Goal: Information Seeking & Learning: Understand process/instructions

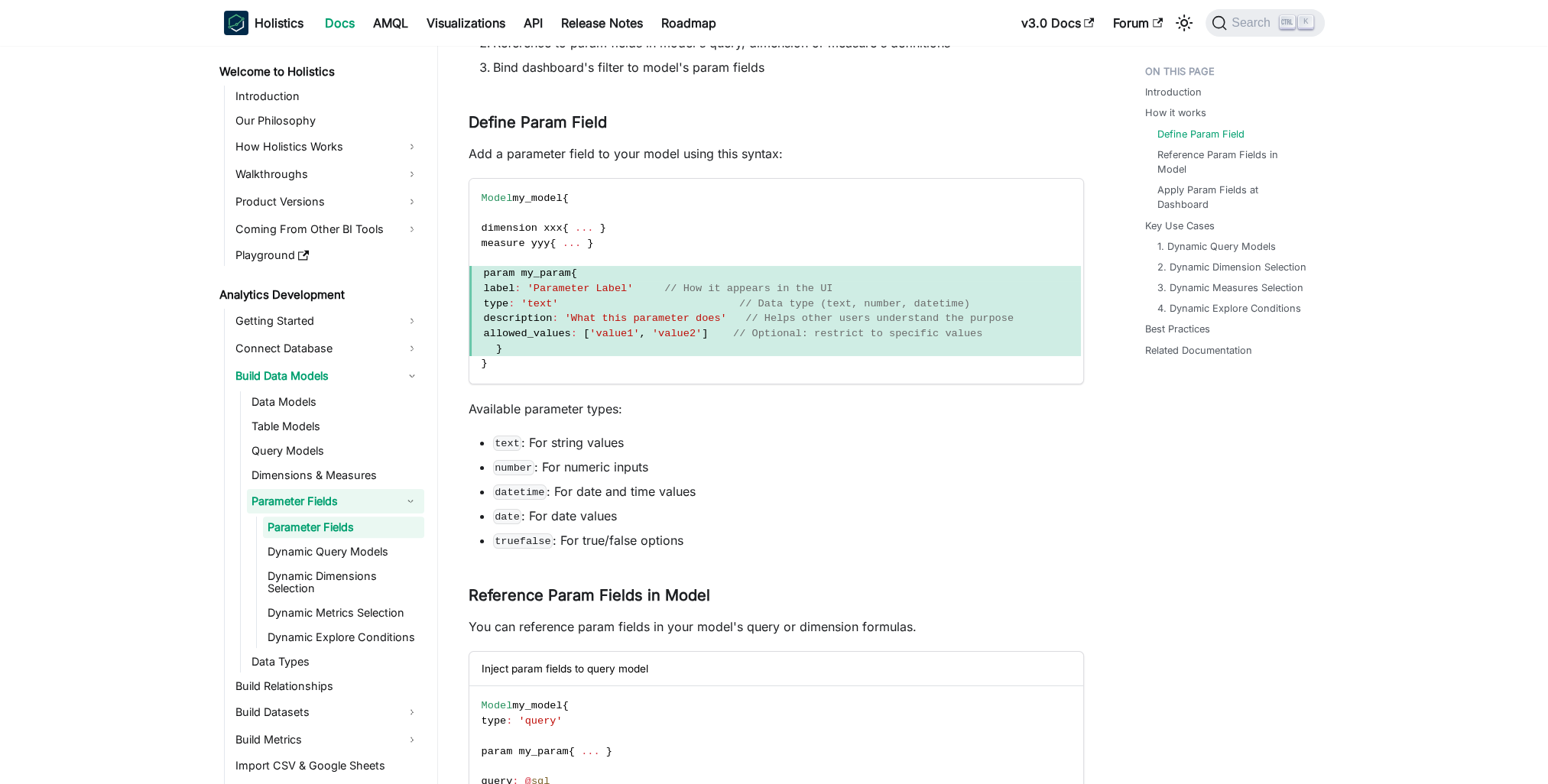
scroll to position [55, 0]
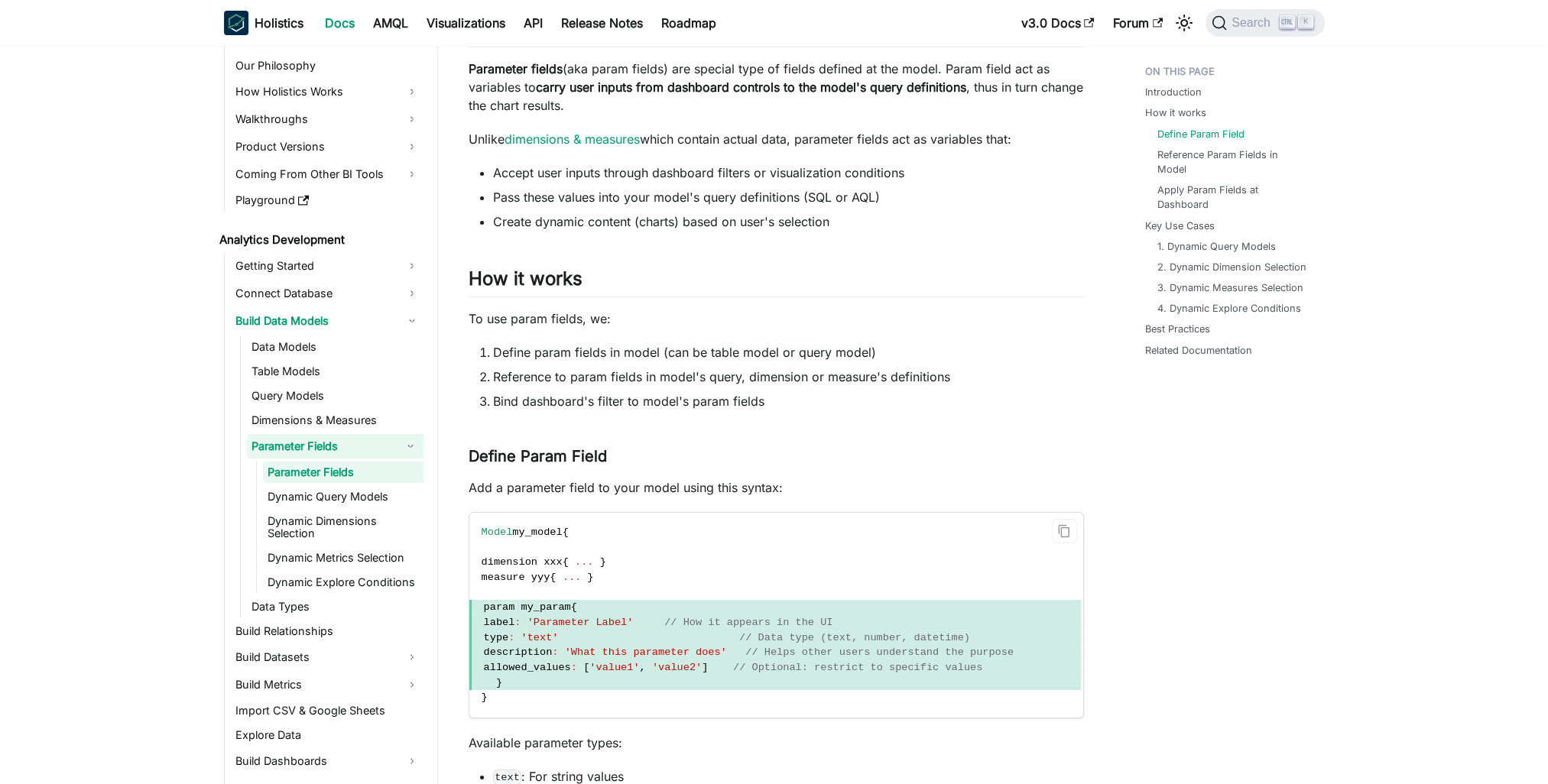
scroll to position [15, 0]
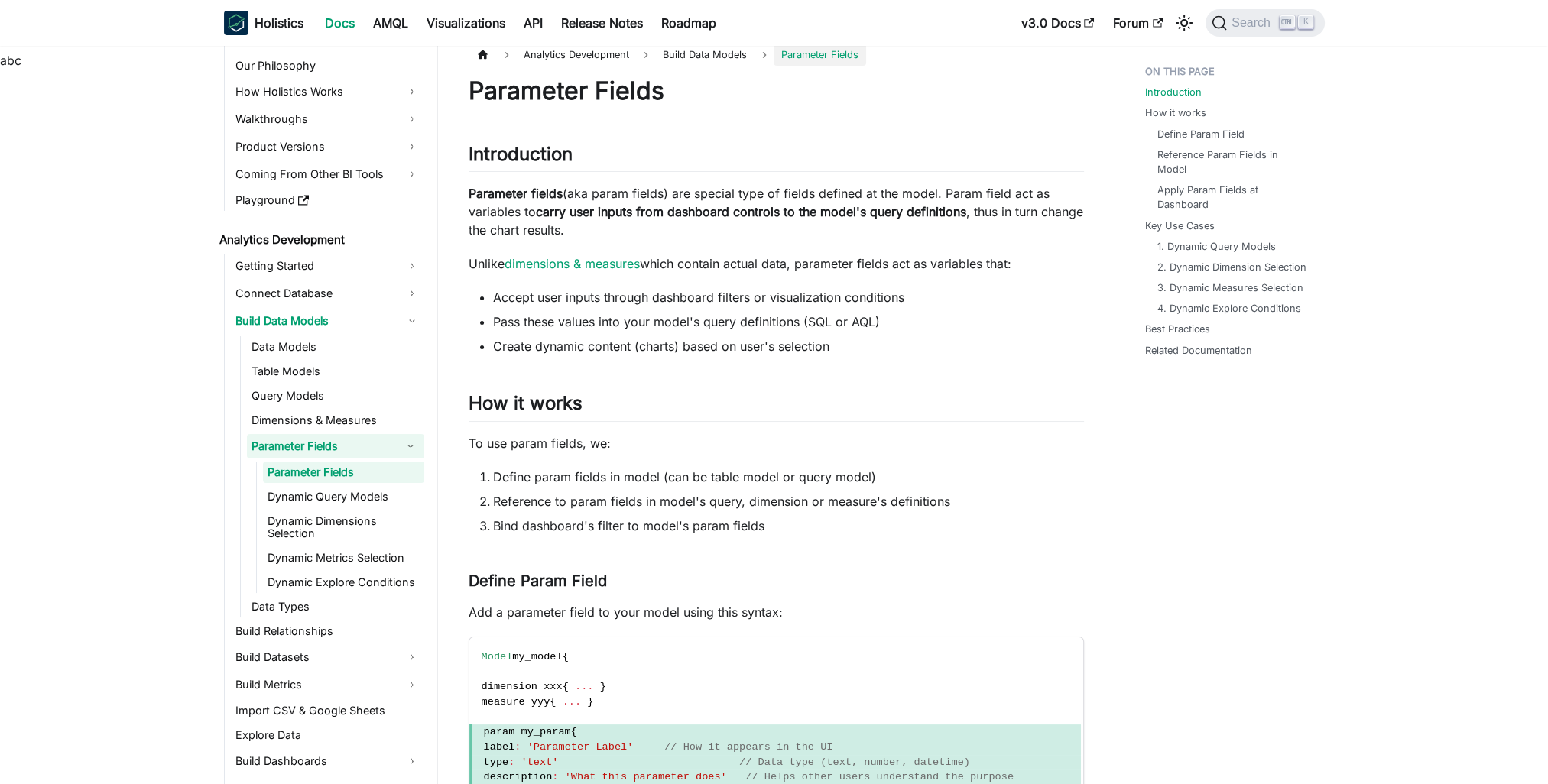
click at [948, 310] on ul "Accept user inputs through dashboard filters or visualization conditions Pass t…" at bounding box center [776, 321] width 615 height 67
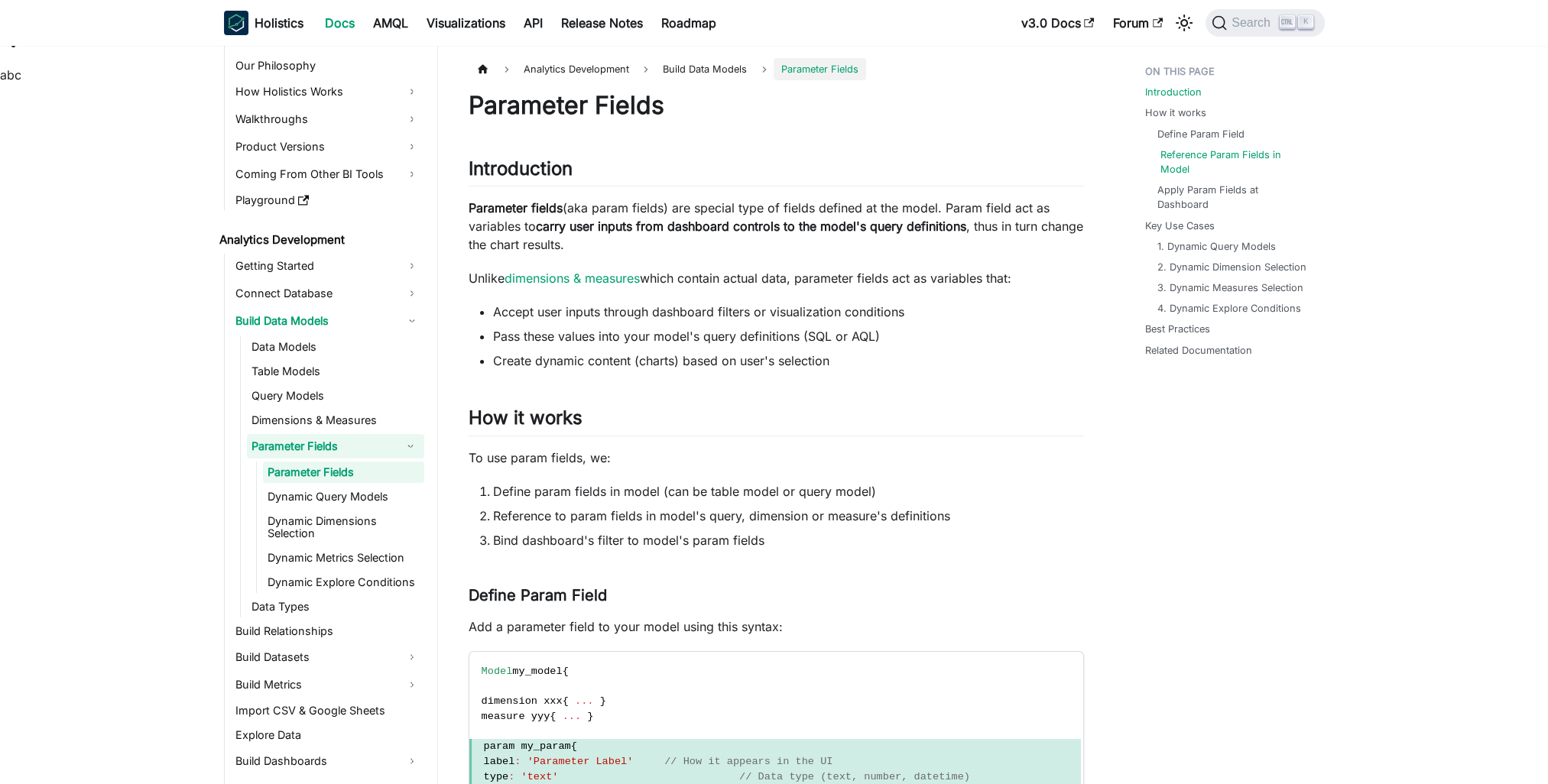
click at [1241, 158] on link "Reference Param Fields in Model" at bounding box center [1236, 162] width 152 height 29
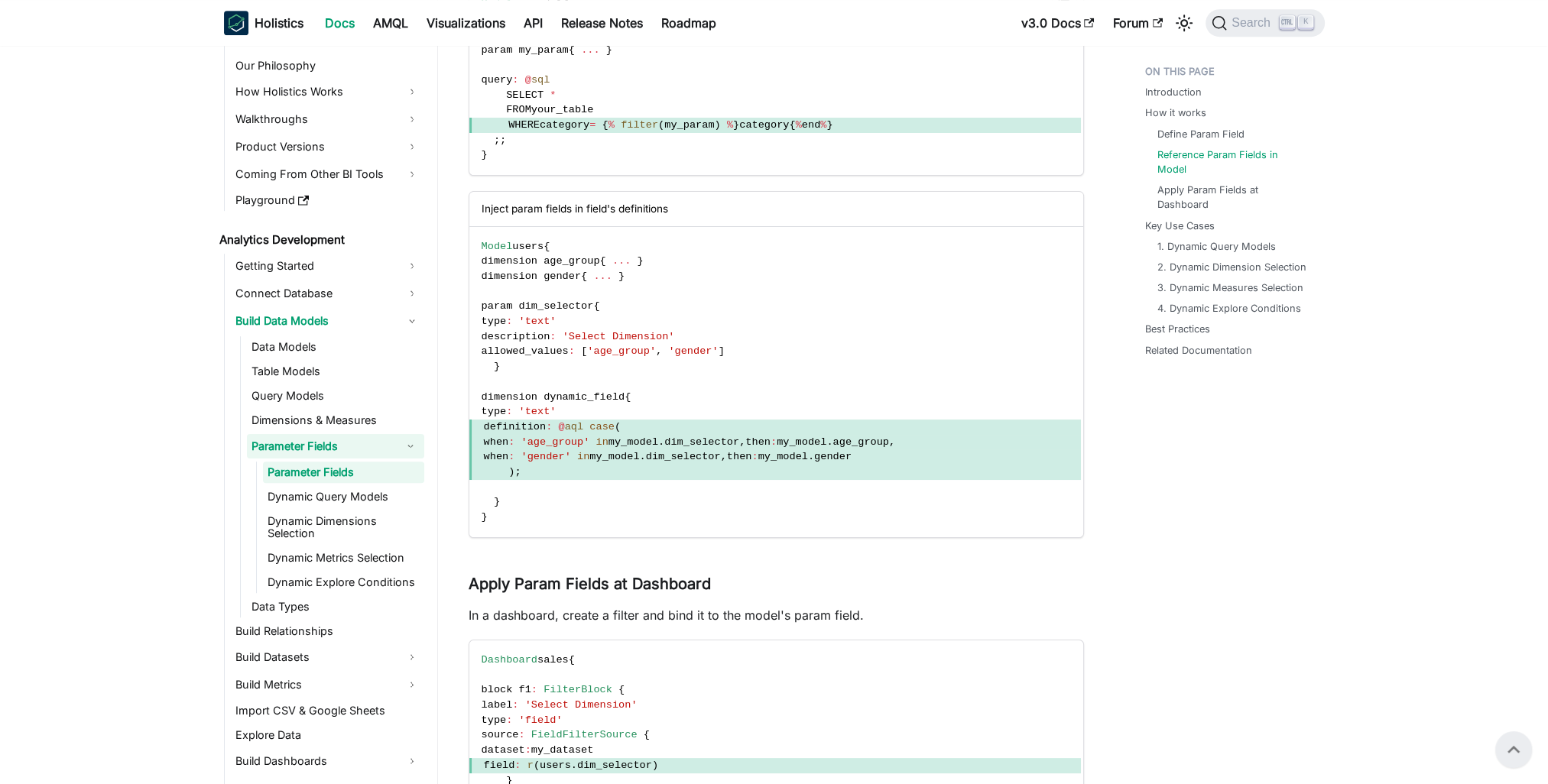
scroll to position [1081, 0]
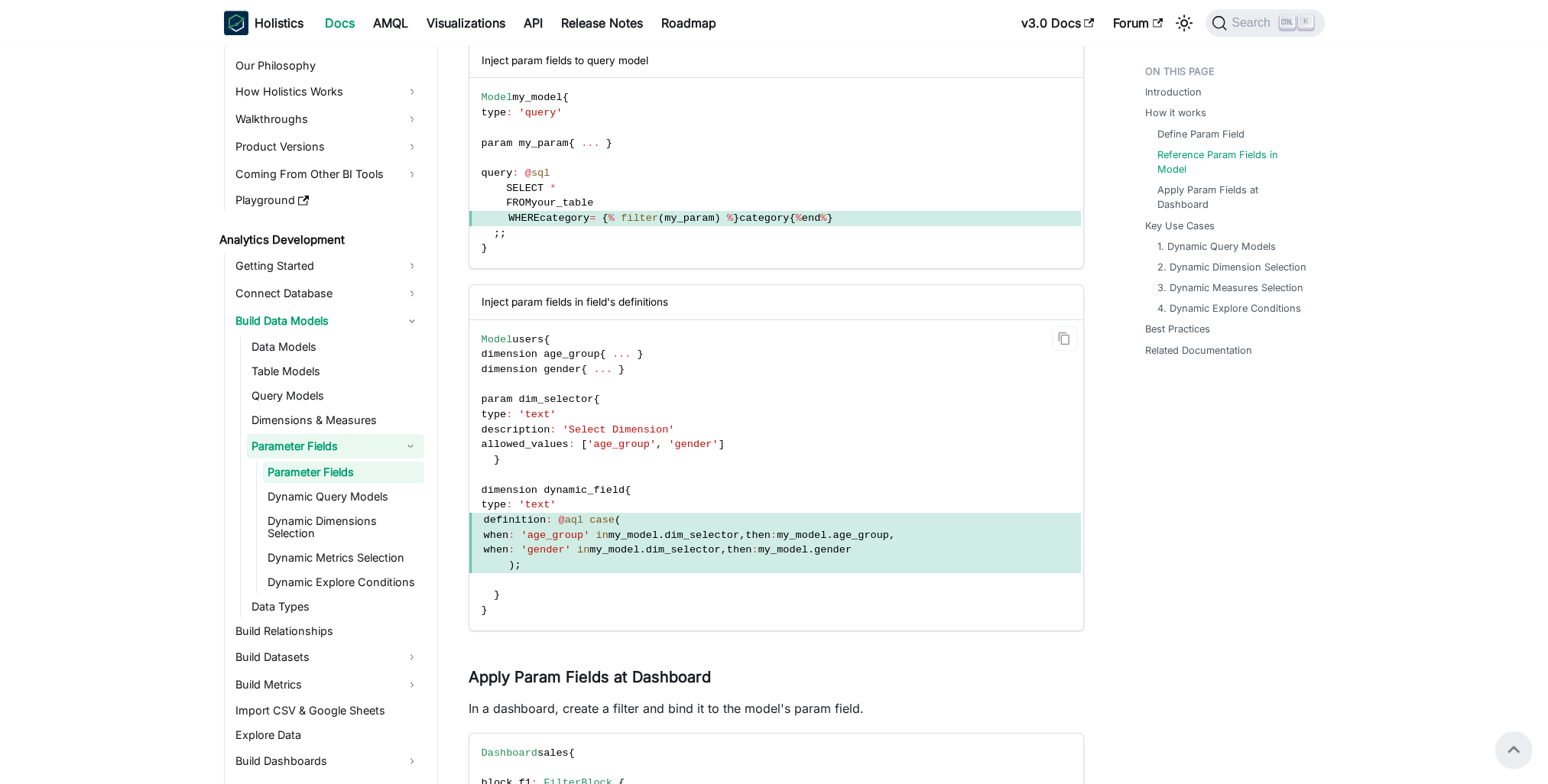
click at [658, 539] on span "my_model" at bounding box center [633, 535] width 50 height 12
click at [728, 570] on span ") ;" at bounding box center [775, 565] width 611 height 15
click at [777, 535] on span ":" at bounding box center [774, 535] width 6 height 12
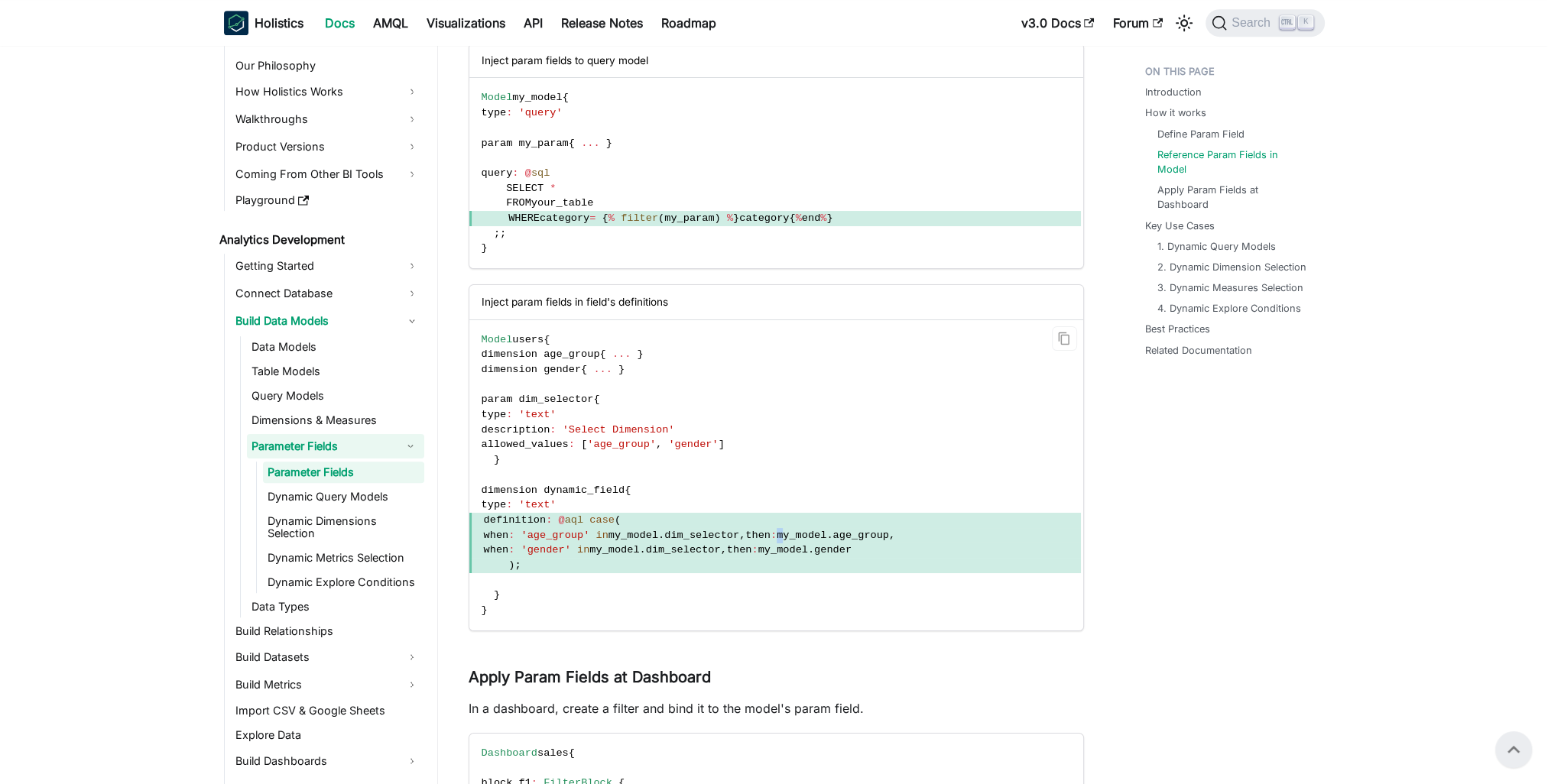
click at [777, 535] on span ":" at bounding box center [774, 535] width 6 height 12
click at [808, 546] on span "my_model" at bounding box center [783, 549] width 50 height 12
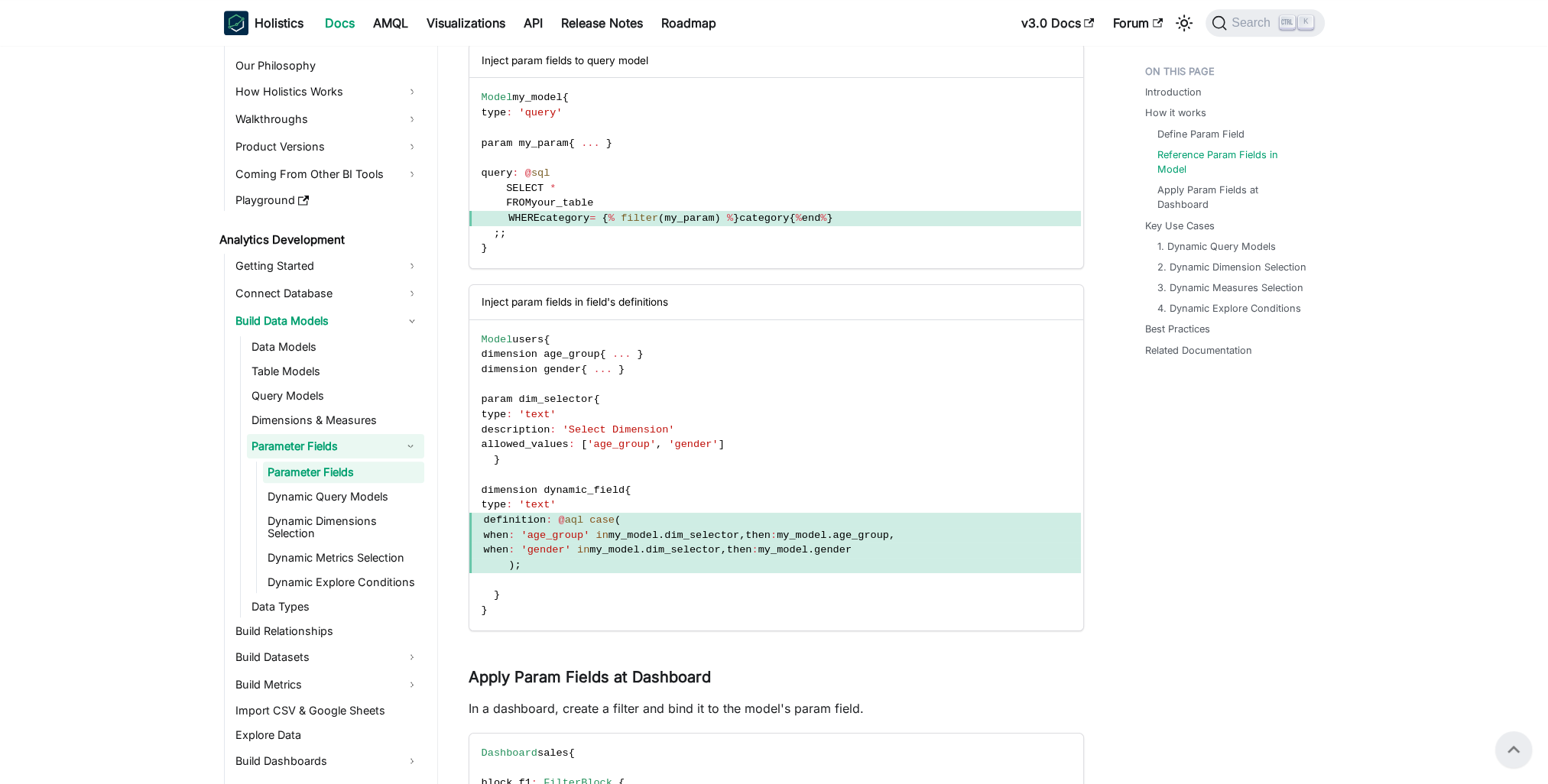
click at [1230, 155] on link "Reference Param Fields in Model" at bounding box center [1236, 162] width 152 height 29
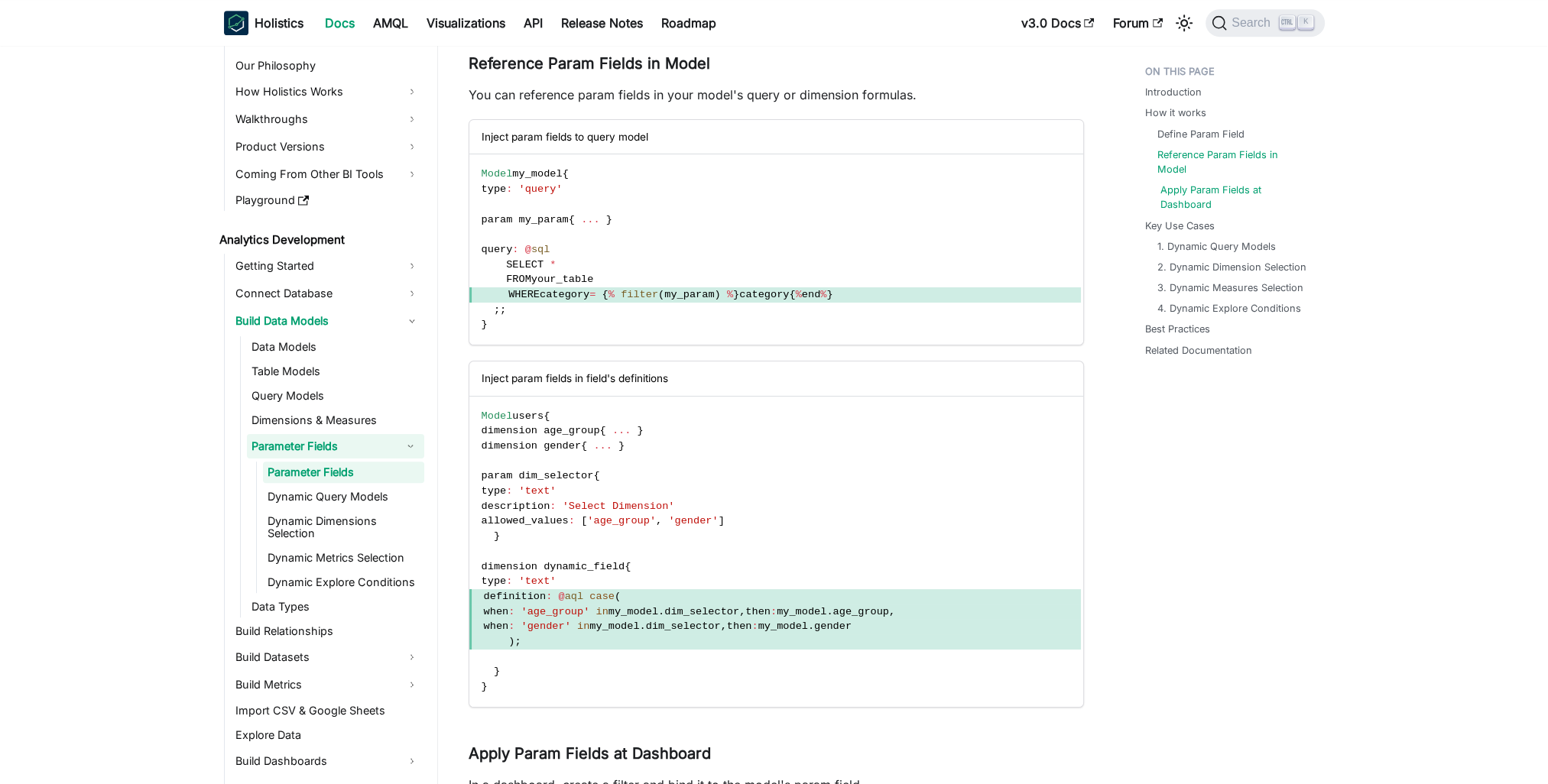
click at [1235, 182] on link "Apply Param Fields at Dashboard" at bounding box center [1236, 197] width 152 height 29
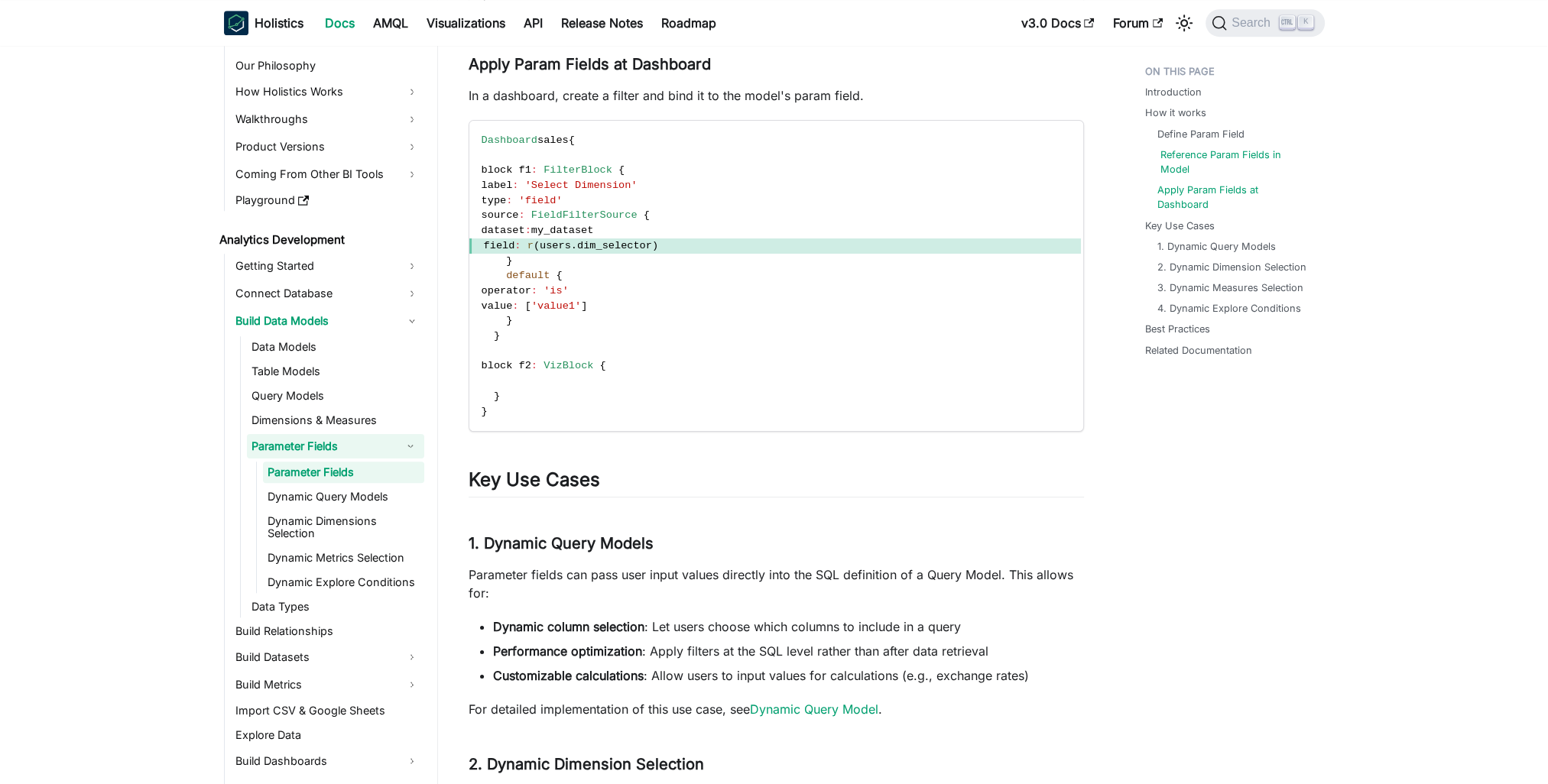
click at [1239, 155] on link "Reference Param Fields in Model" at bounding box center [1236, 162] width 152 height 29
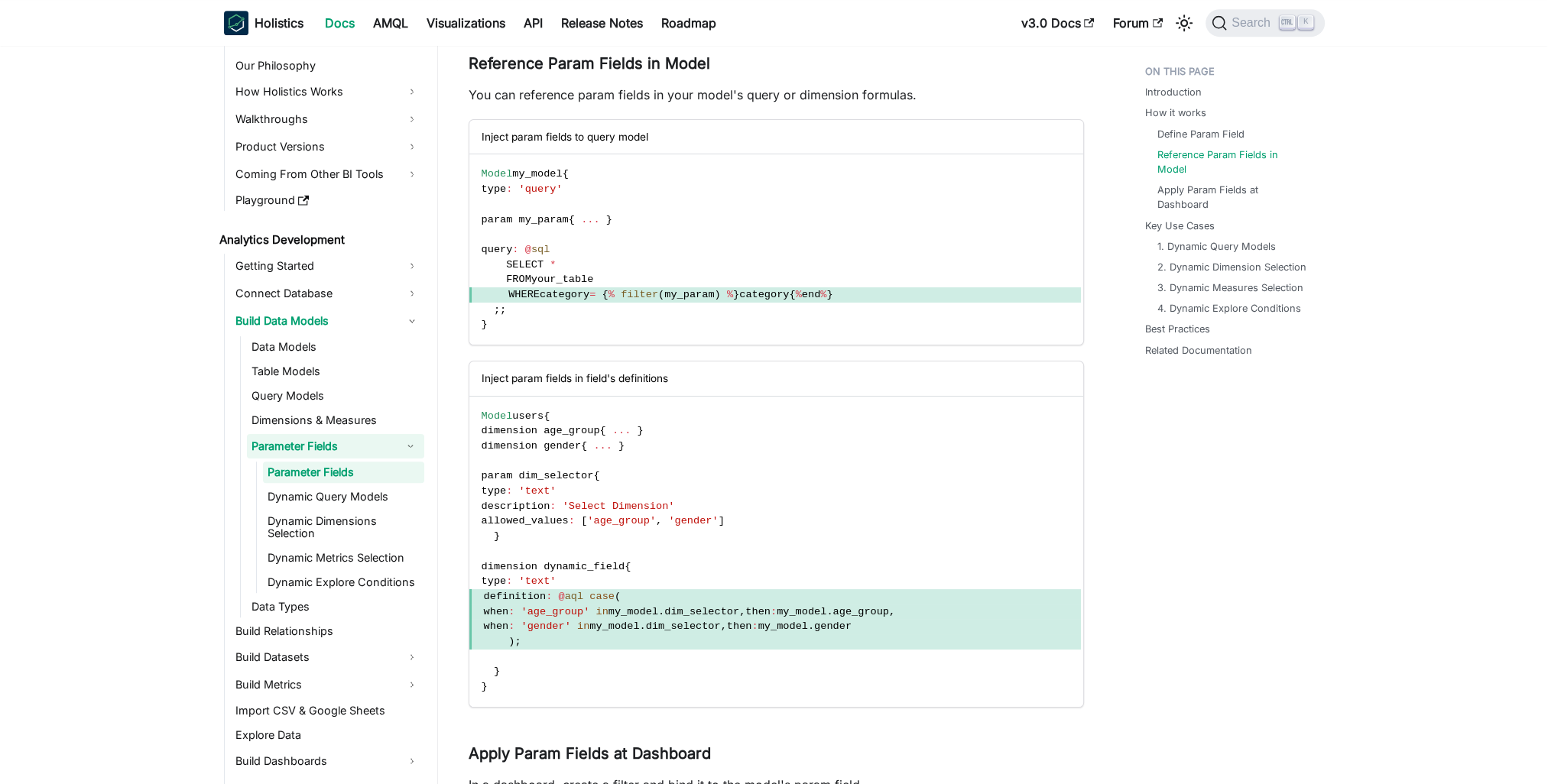
drag, startPoint x: 893, startPoint y: 622, endPoint x: 517, endPoint y: 611, distance: 376.2
click at [517, 611] on code "Model users { dimension age_group { ... } dimension gender { ... } param dim_se…" at bounding box center [775, 551] width 611 height 310
click at [1203, 239] on ul "1. Dynamic Query Models 2. Dynamic Dimension Selection 3. Dynamic Measures Sele…" at bounding box center [1230, 278] width 170 height 77
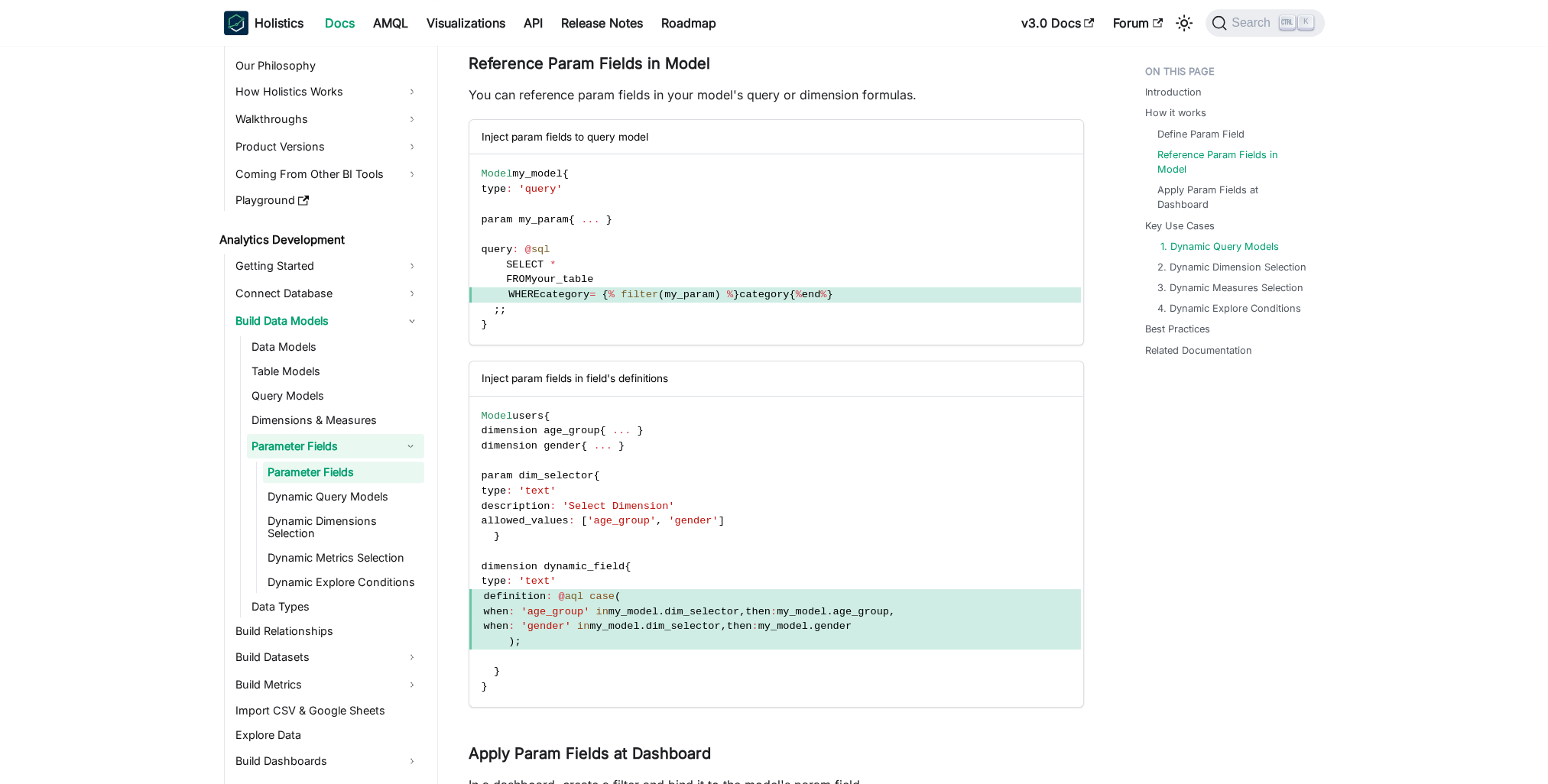
click at [1199, 239] on link "1. Dynamic Query Models" at bounding box center [1219, 246] width 119 height 15
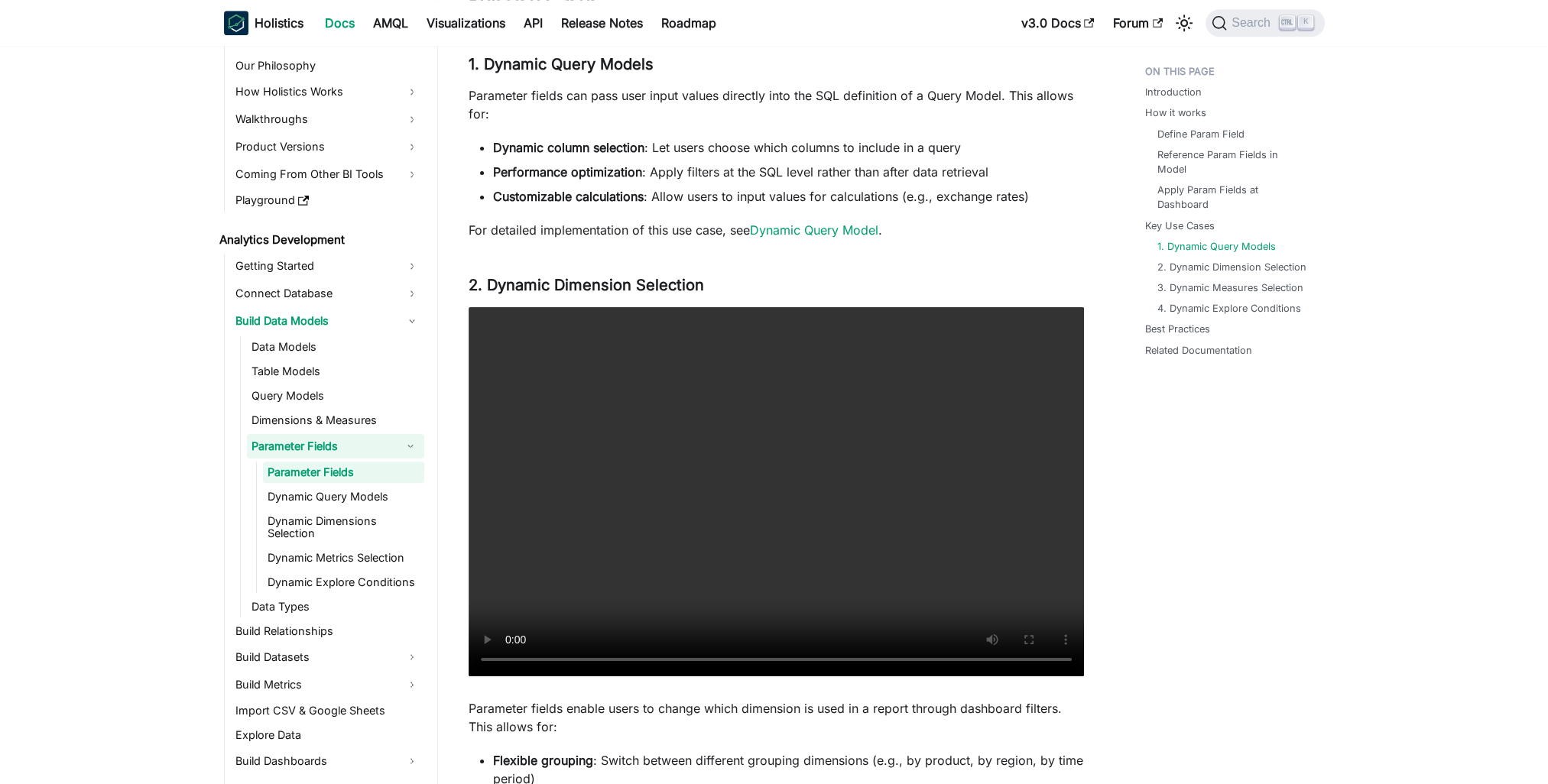
click at [1302, 435] on div "Introduction How it works Define Param Field Reference Param Fields in Model Ap…" at bounding box center [1227, 35] width 226 height 4301
click at [356, 465] on link "Parameter Fields" at bounding box center [344, 472] width 162 height 22
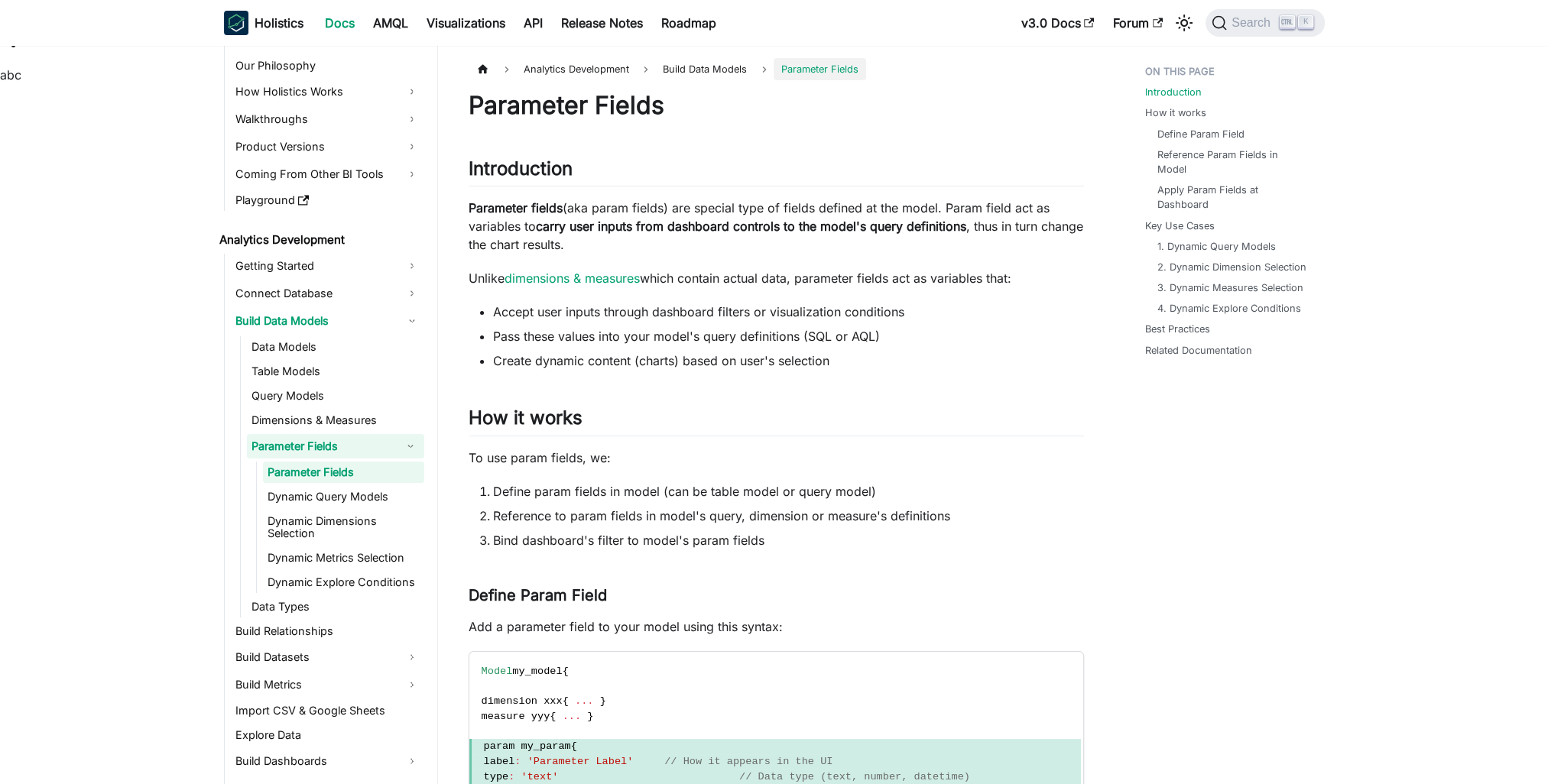
click at [391, 495] on link "Dynamic Query Models" at bounding box center [344, 497] width 162 height 22
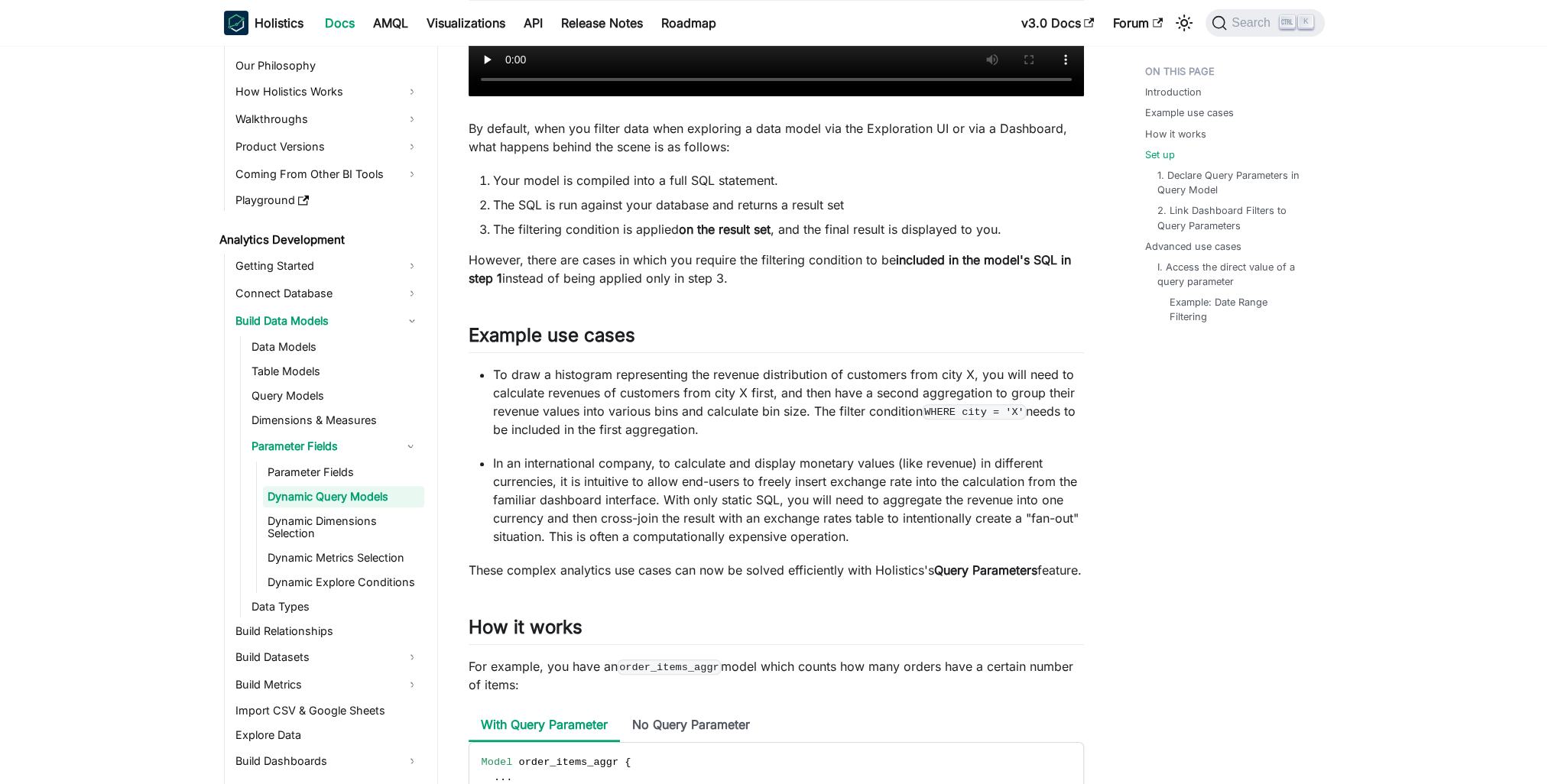
scroll to position [2070, 0]
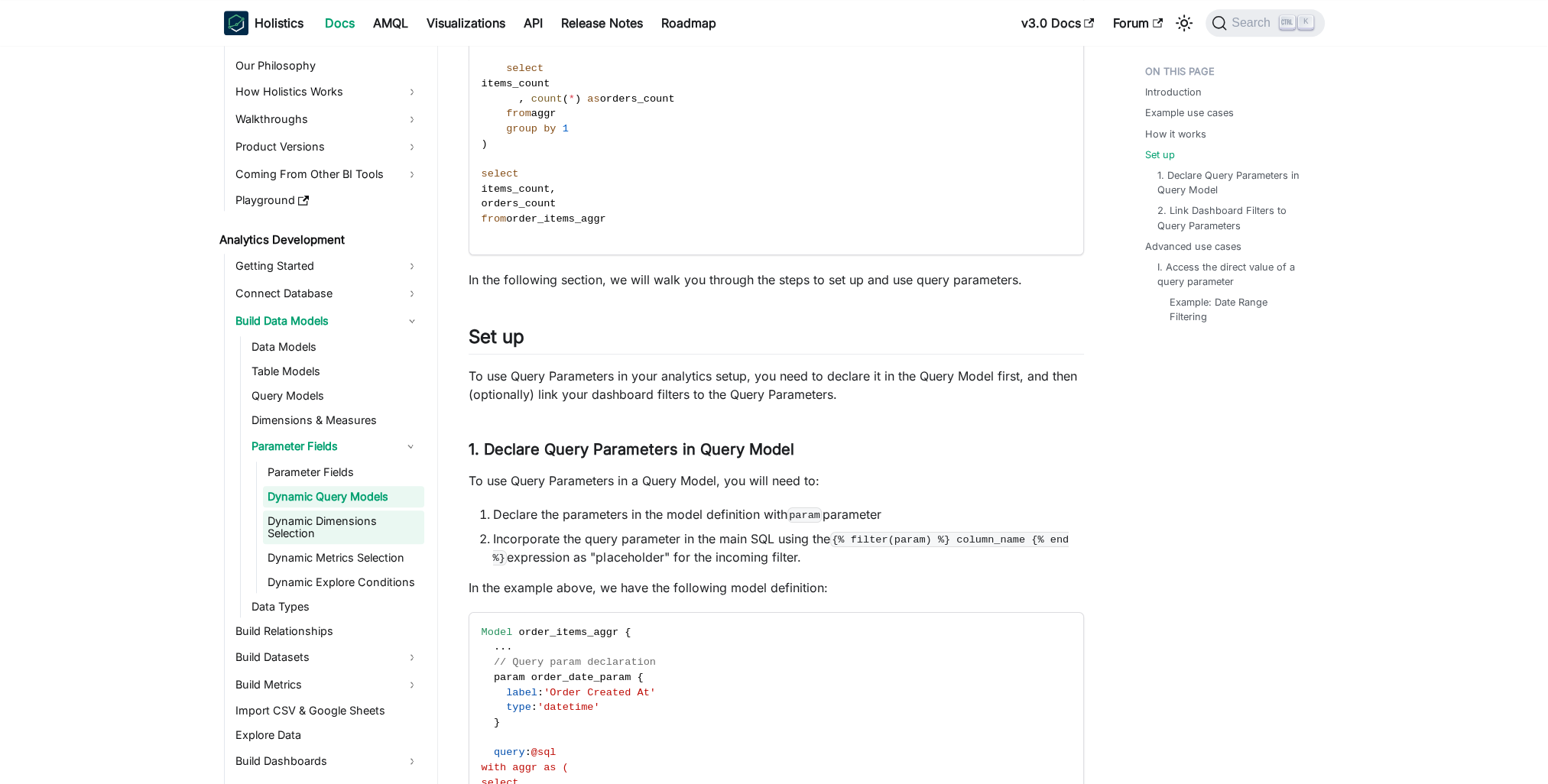
click at [379, 519] on link "Dynamic Dimensions Selection" at bounding box center [344, 527] width 162 height 34
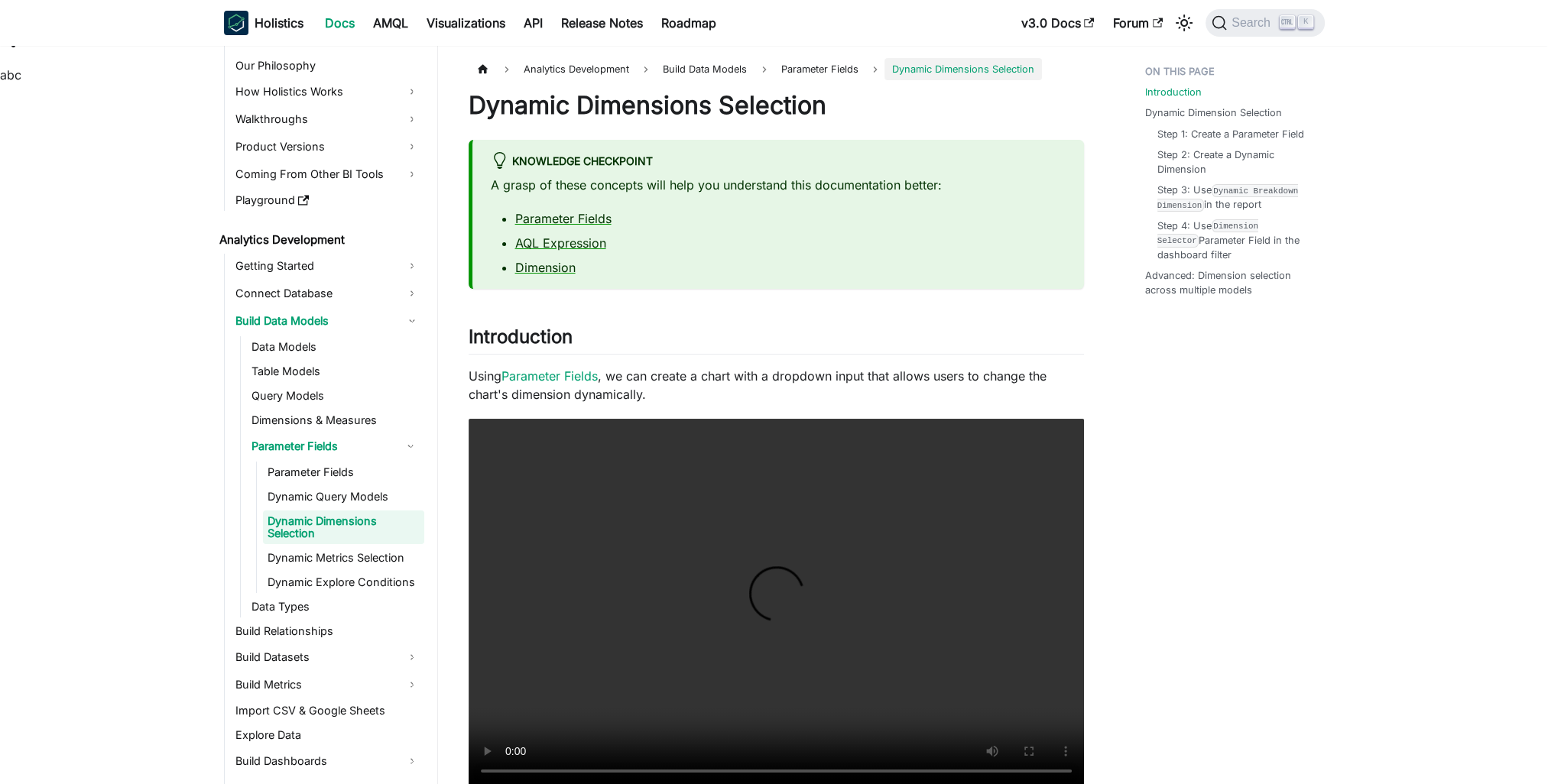
click at [315, 551] on link "Dynamic Metrics Selection" at bounding box center [344, 558] width 162 height 22
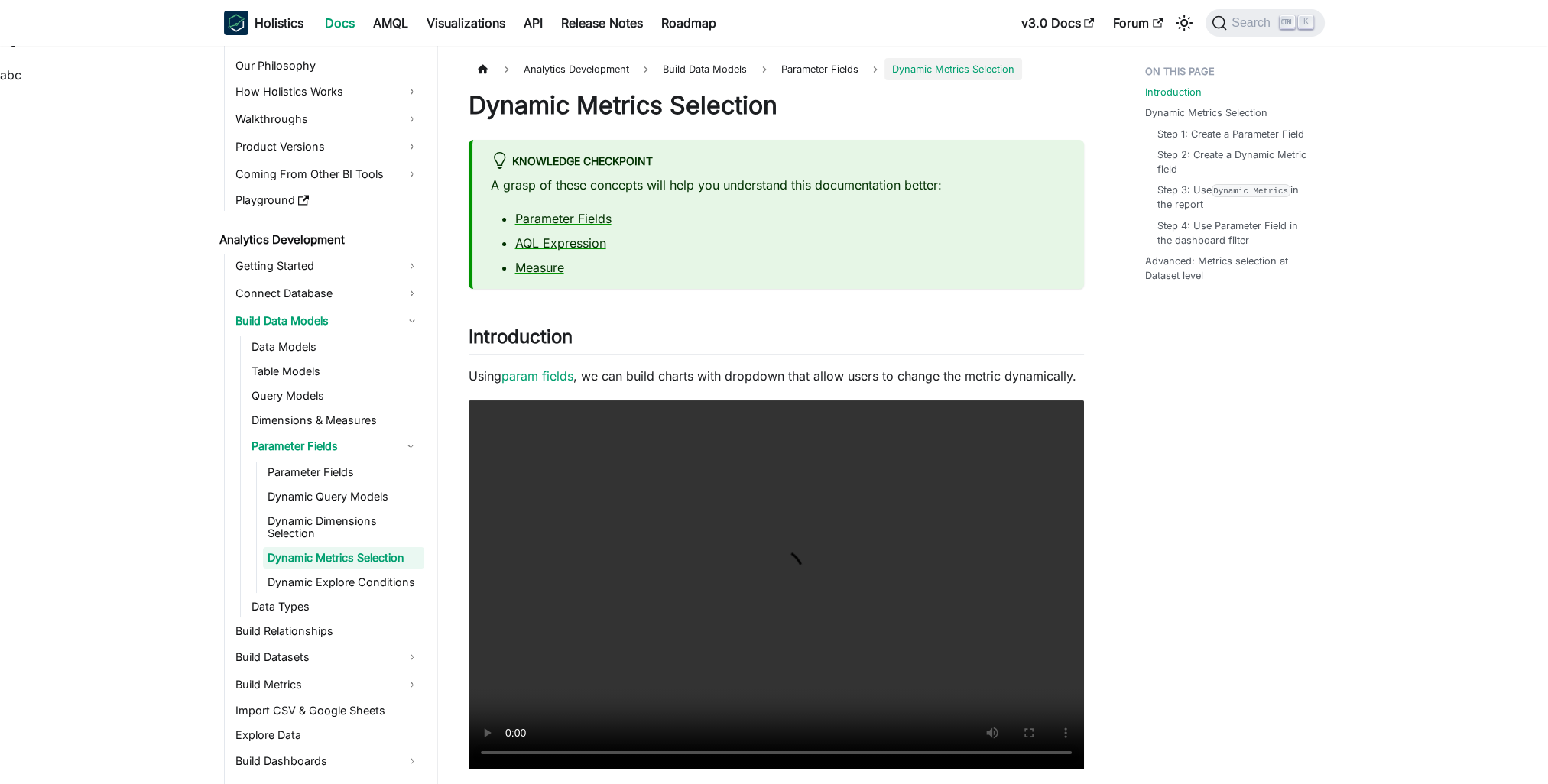
click at [373, 582] on link "Dynamic Explore Conditions" at bounding box center [344, 582] width 162 height 22
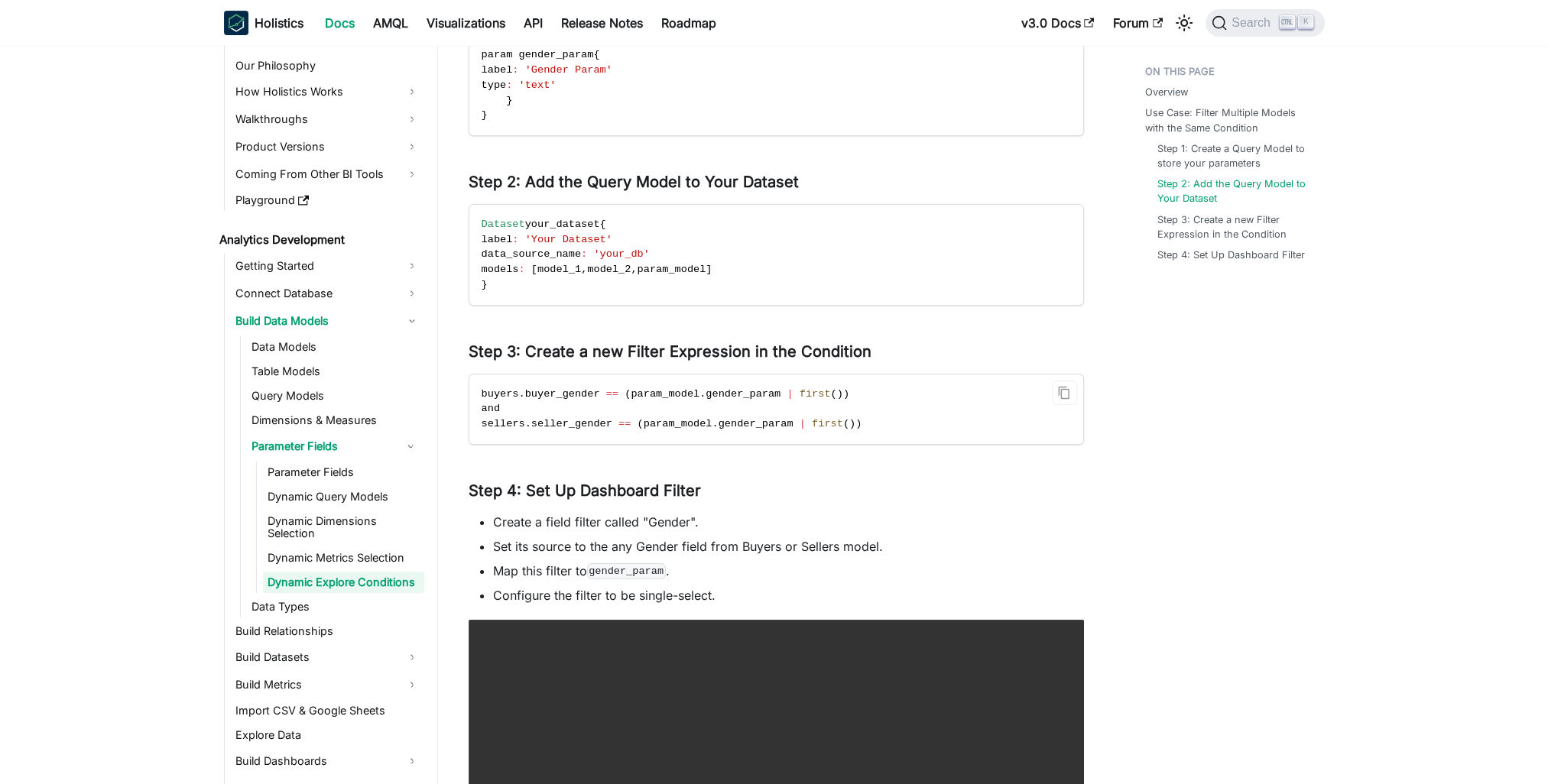
drag, startPoint x: 748, startPoint y: 405, endPoint x: 726, endPoint y: 394, distance: 24.6
click at [748, 405] on code "buyers . buyer_gender == ( param_model . gender_param | first ( ) ) and sellers…" at bounding box center [775, 409] width 611 height 69
click at [881, 353] on link "​" at bounding box center [879, 352] width 16 height 18
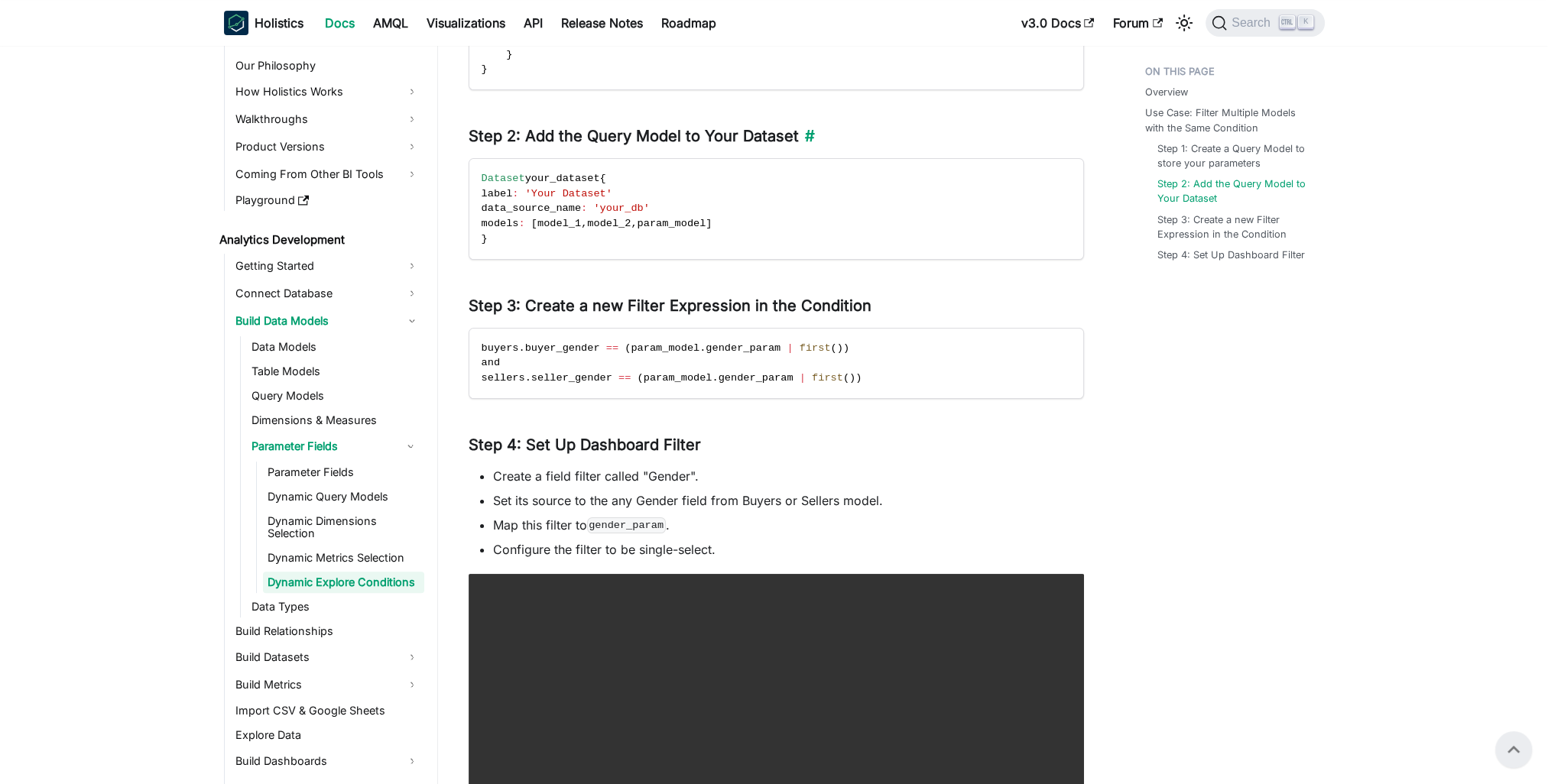
scroll to position [529, 0]
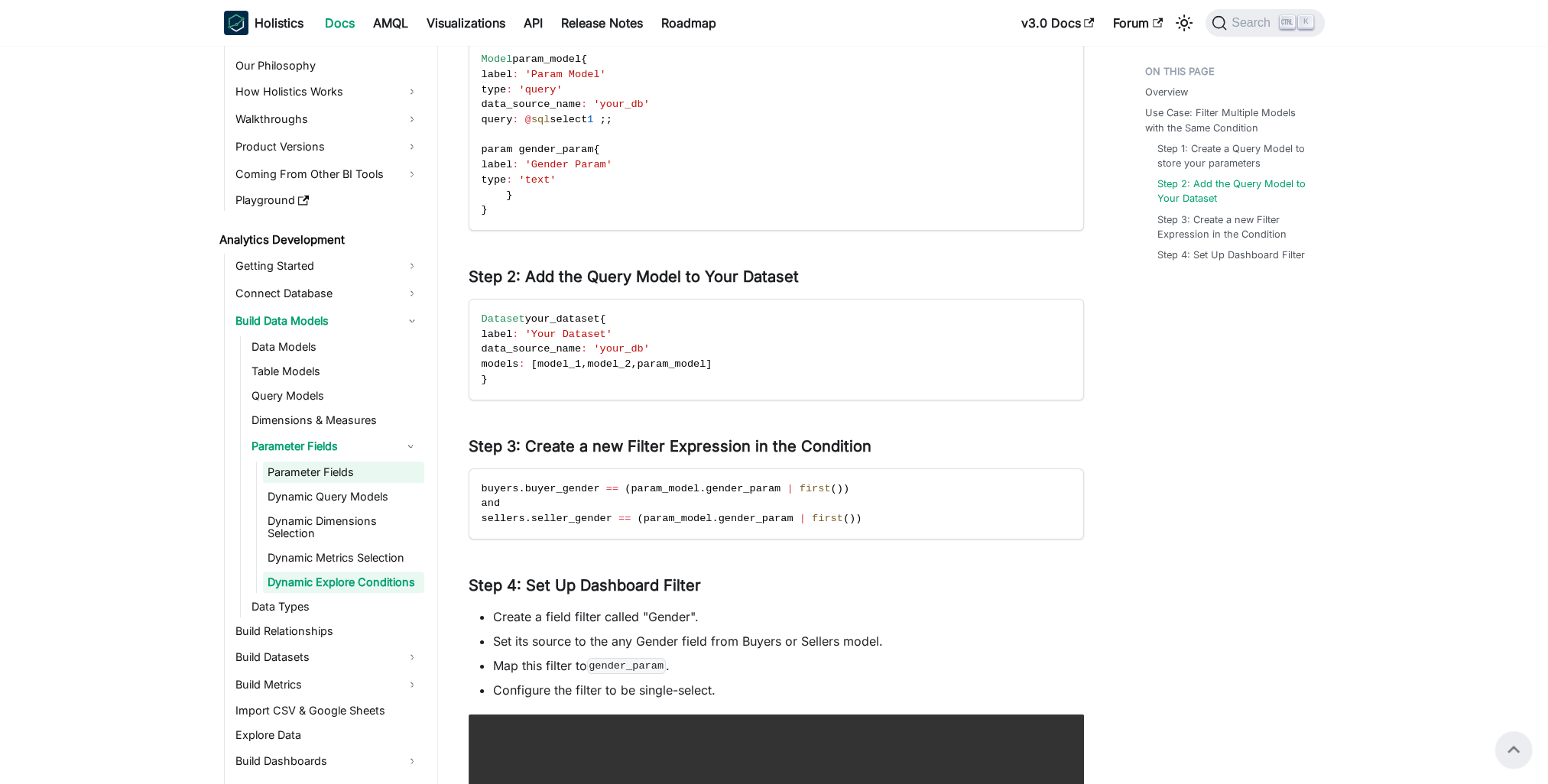
click at [349, 468] on link "Parameter Fields" at bounding box center [344, 472] width 162 height 22
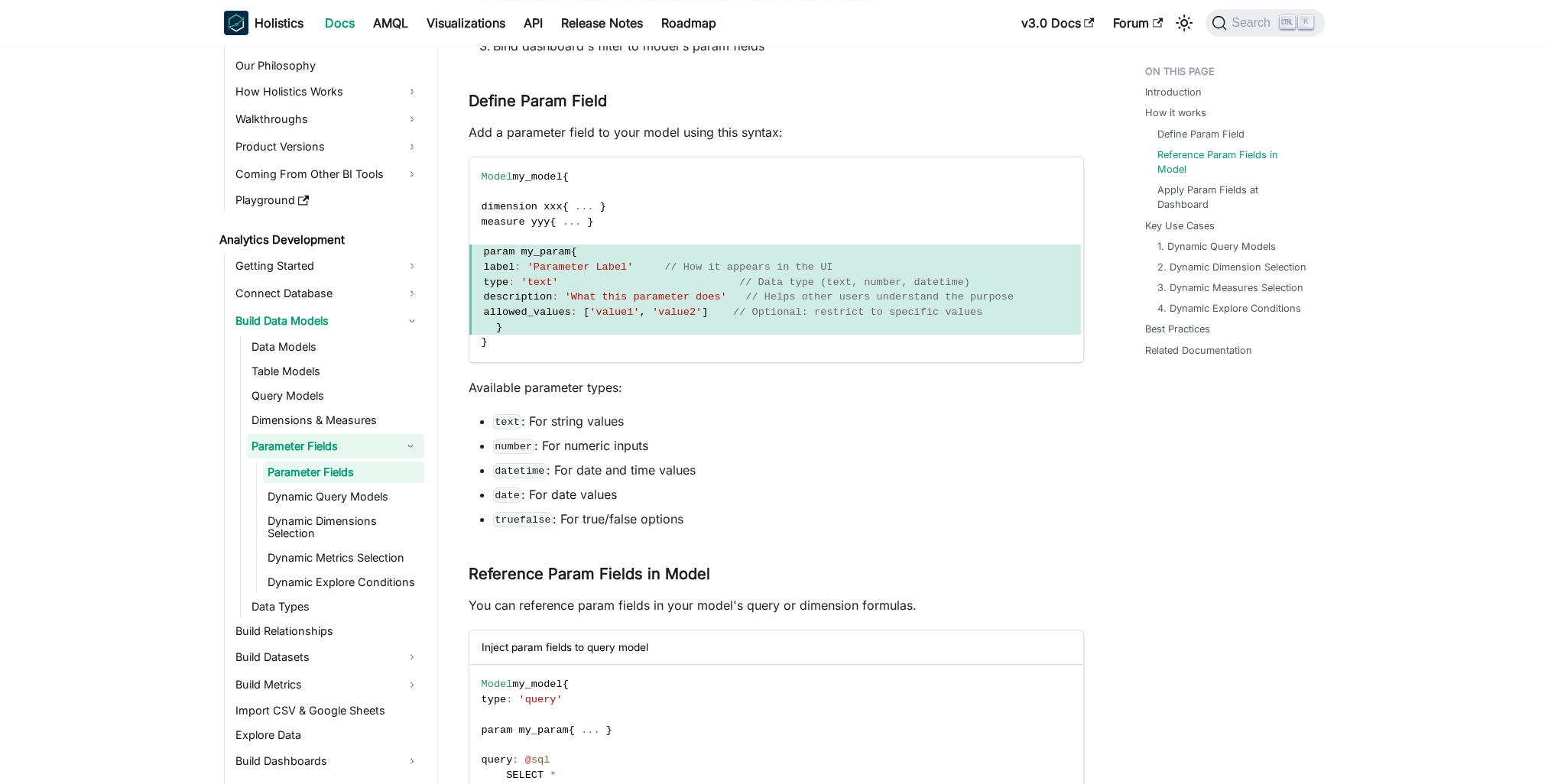
scroll to position [688, 0]
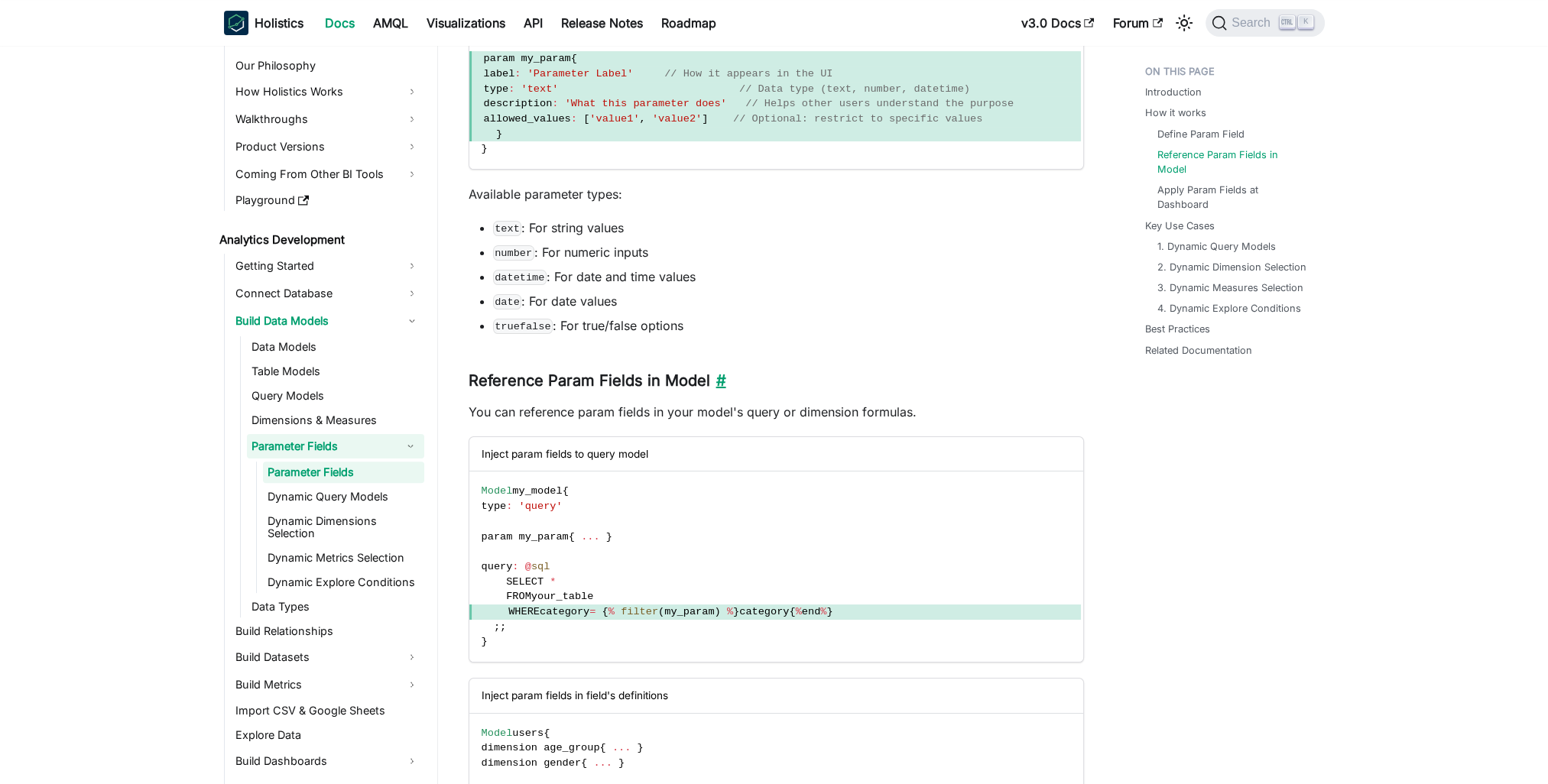
click at [718, 378] on link "​" at bounding box center [718, 381] width 16 height 18
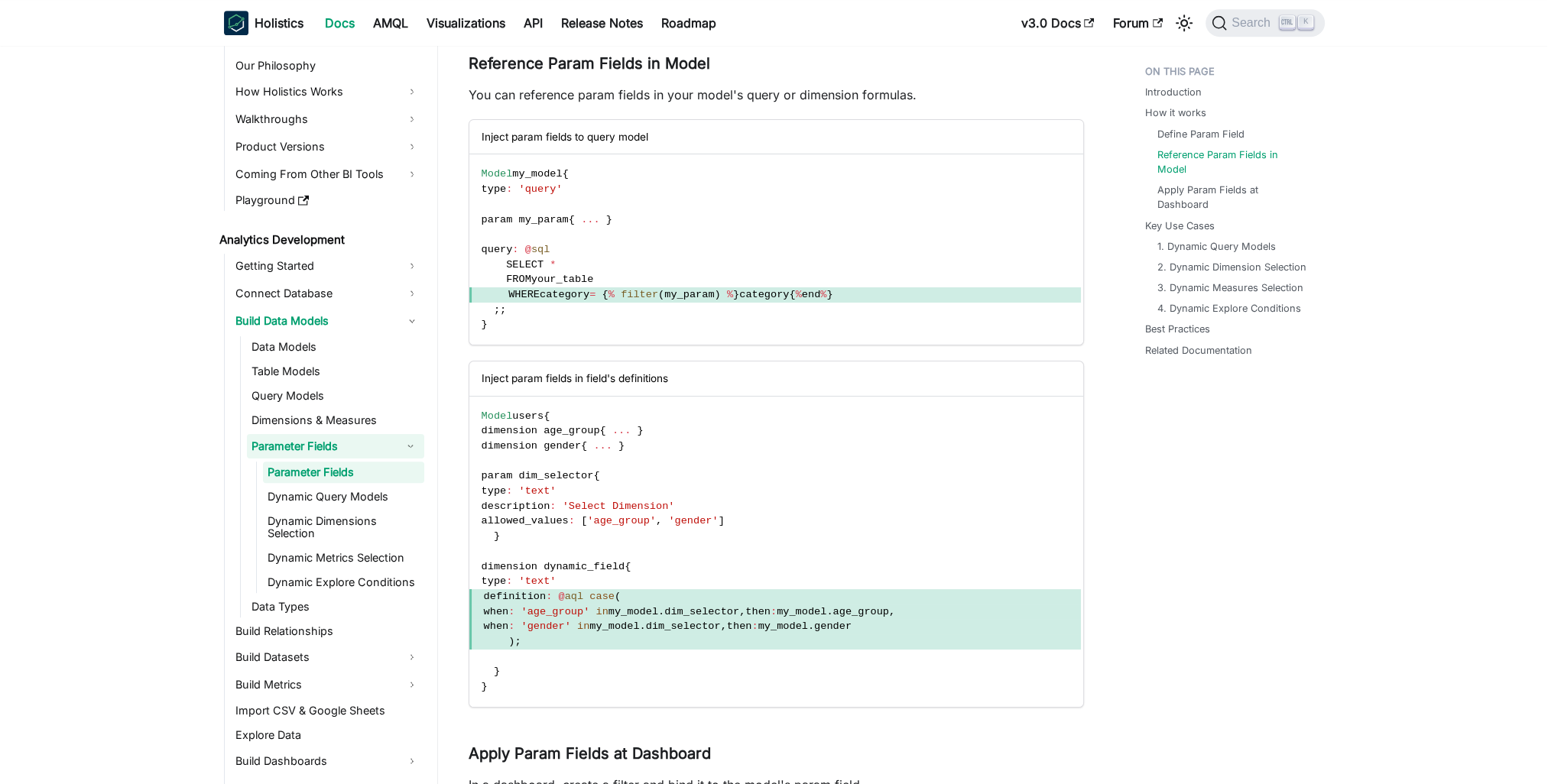
click at [1206, 155] on link "Reference Param Fields in Model" at bounding box center [1236, 162] width 152 height 29
click at [862, 99] on p "You can reference param fields in your model's query or dimension formulas." at bounding box center [776, 95] width 615 height 18
drag, startPoint x: 862, startPoint y: 99, endPoint x: 541, endPoint y: 92, distance: 321.1
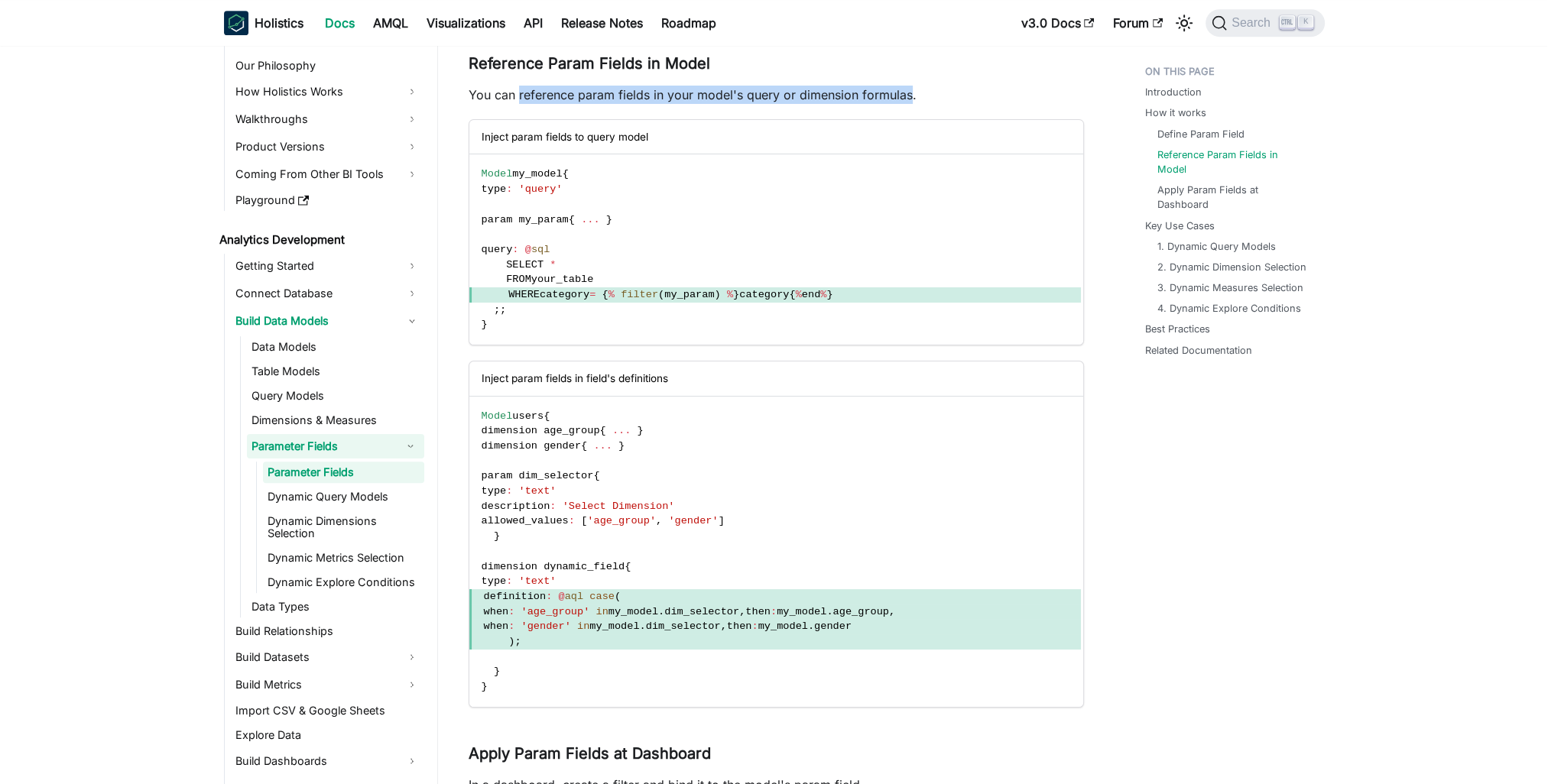
click at [541, 92] on p "You can reference param fields in your model's query or dimension formulas." at bounding box center [776, 95] width 615 height 18
click at [647, 99] on p "You can reference param fields in your model's query or dimension formulas." at bounding box center [776, 95] width 615 height 18
click at [547, 98] on p "You can reference param fields in your model's query or dimension formulas." at bounding box center [776, 95] width 615 height 18
drag, startPoint x: 547, startPoint y: 98, endPoint x: 757, endPoint y: 82, distance: 210.6
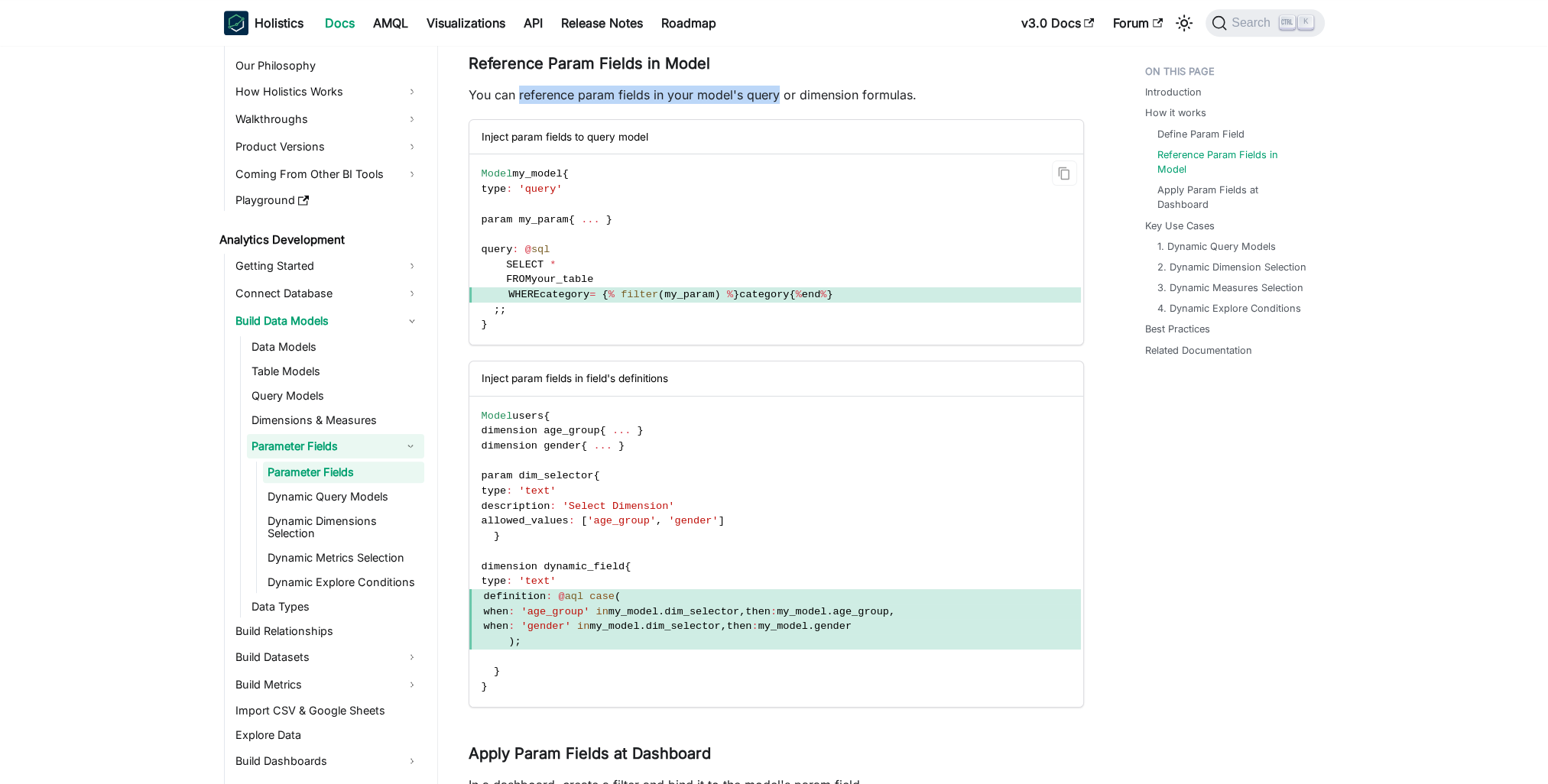
copy p "reference param fields in your model's query"
click at [526, 376] on div "Inject param fields in field's definitions" at bounding box center [776, 379] width 614 height 35
drag, startPoint x: 526, startPoint y: 376, endPoint x: 638, endPoint y: 379, distance: 112.0
click at [638, 379] on div "Inject param fields in field's definitions" at bounding box center [776, 379] width 614 height 35
copy div "param fields in field's definitions"
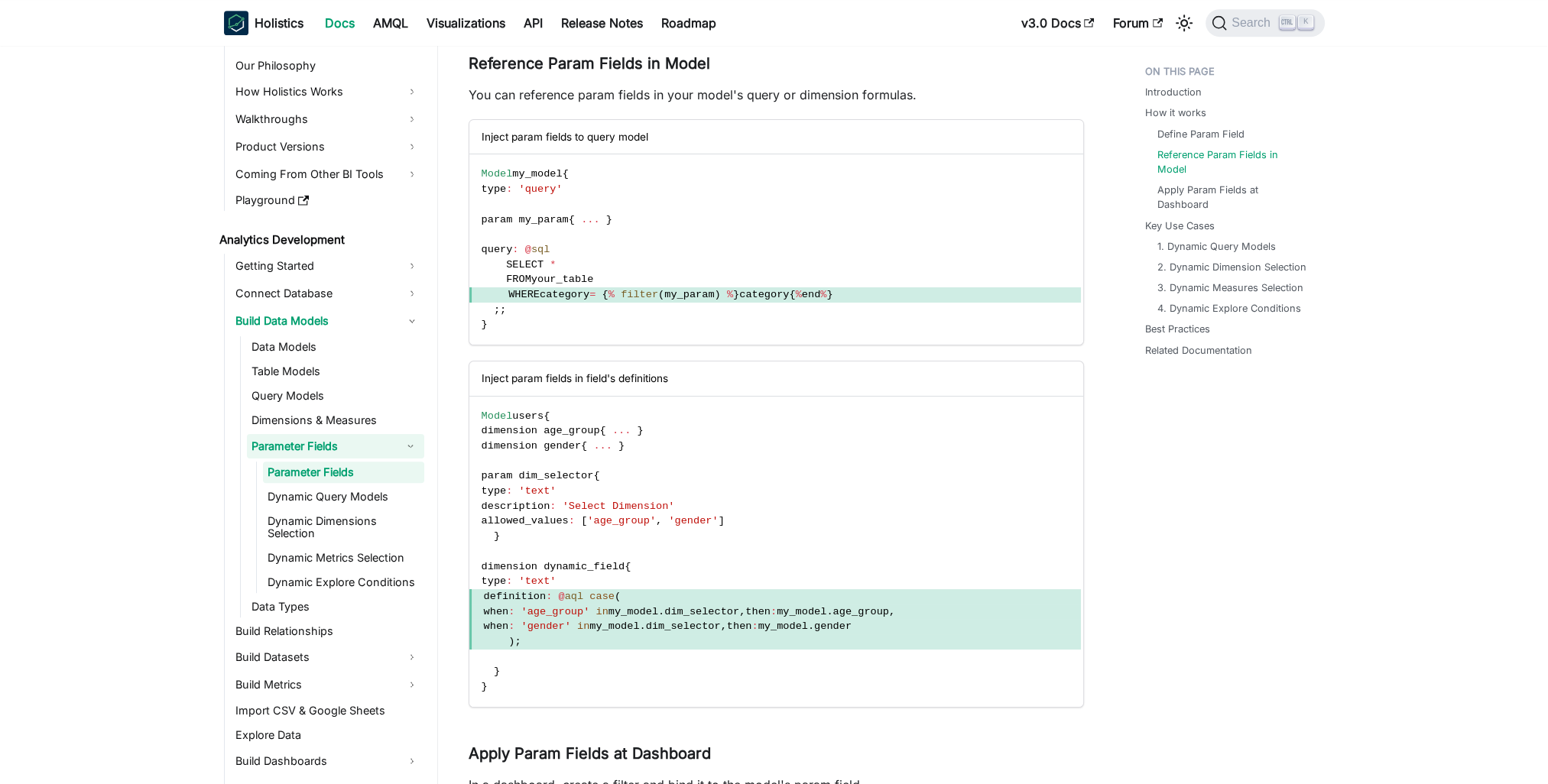
click at [1235, 301] on link "4. Dynamic Explore Conditions" at bounding box center [1232, 308] width 144 height 15
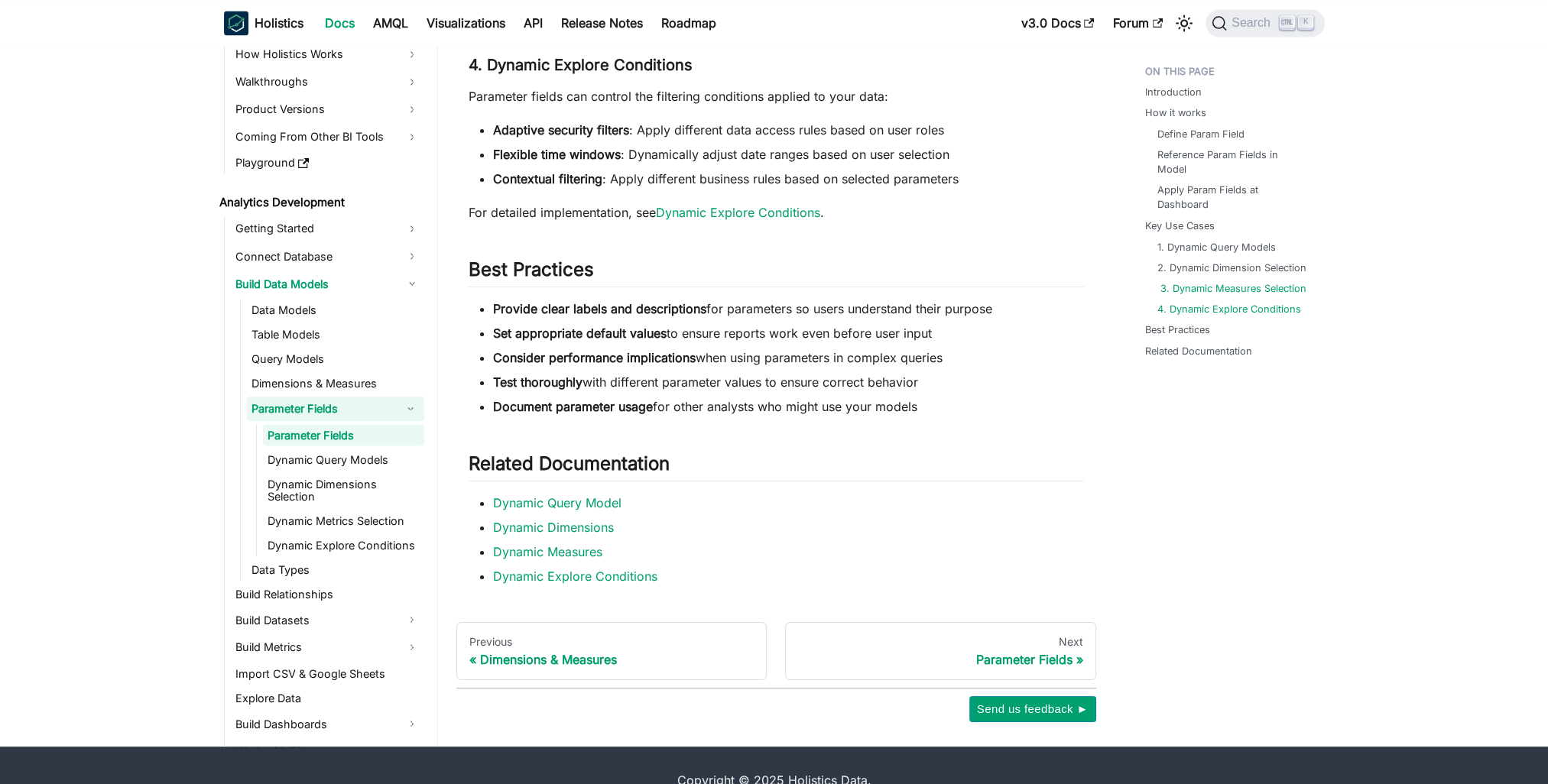
click at [1271, 280] on link "3. Dynamic Measures Selection" at bounding box center [1233, 287] width 146 height 15
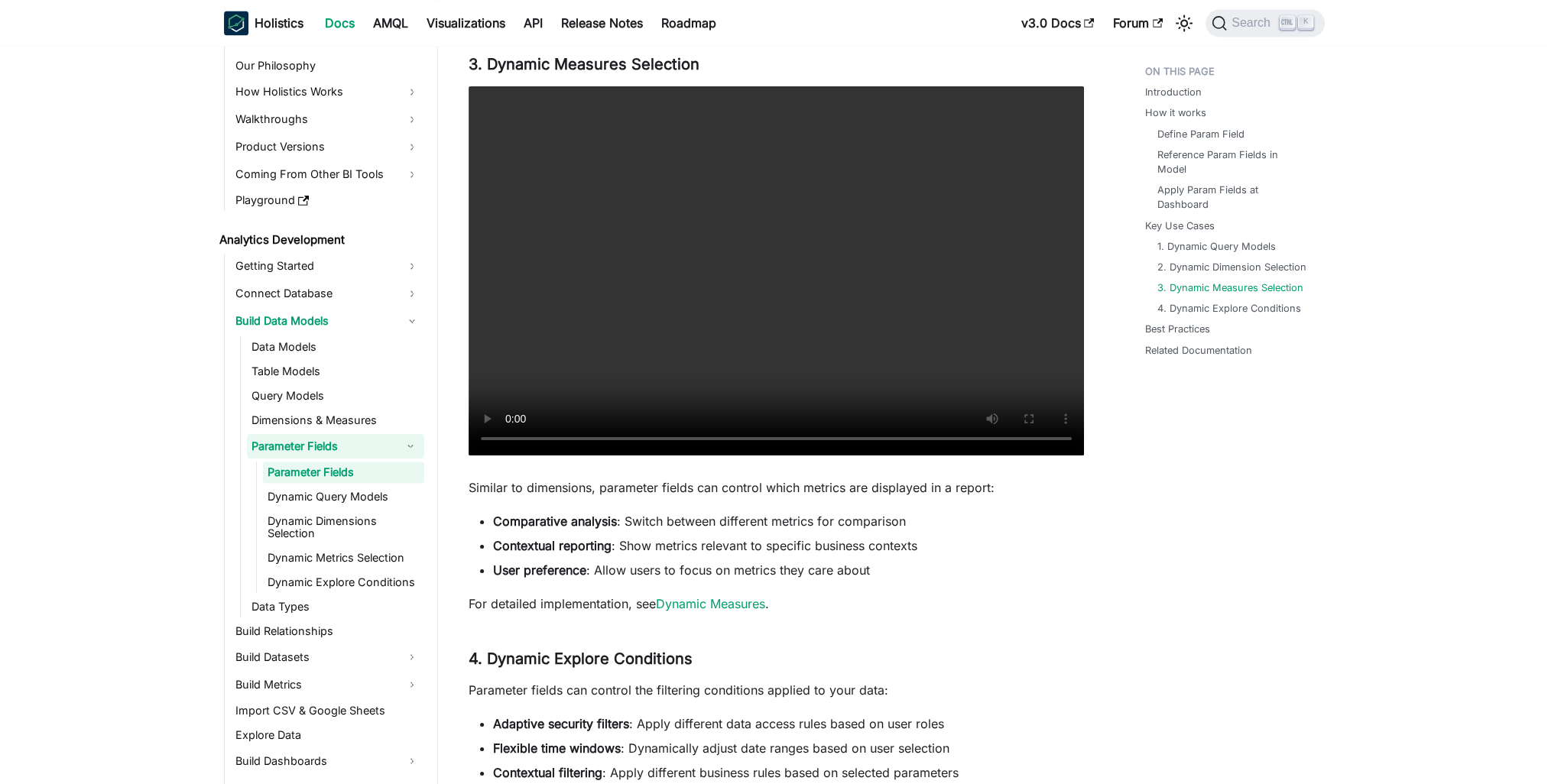
click at [1235, 239] on link "1. Dynamic Query Models" at bounding box center [1219, 246] width 119 height 15
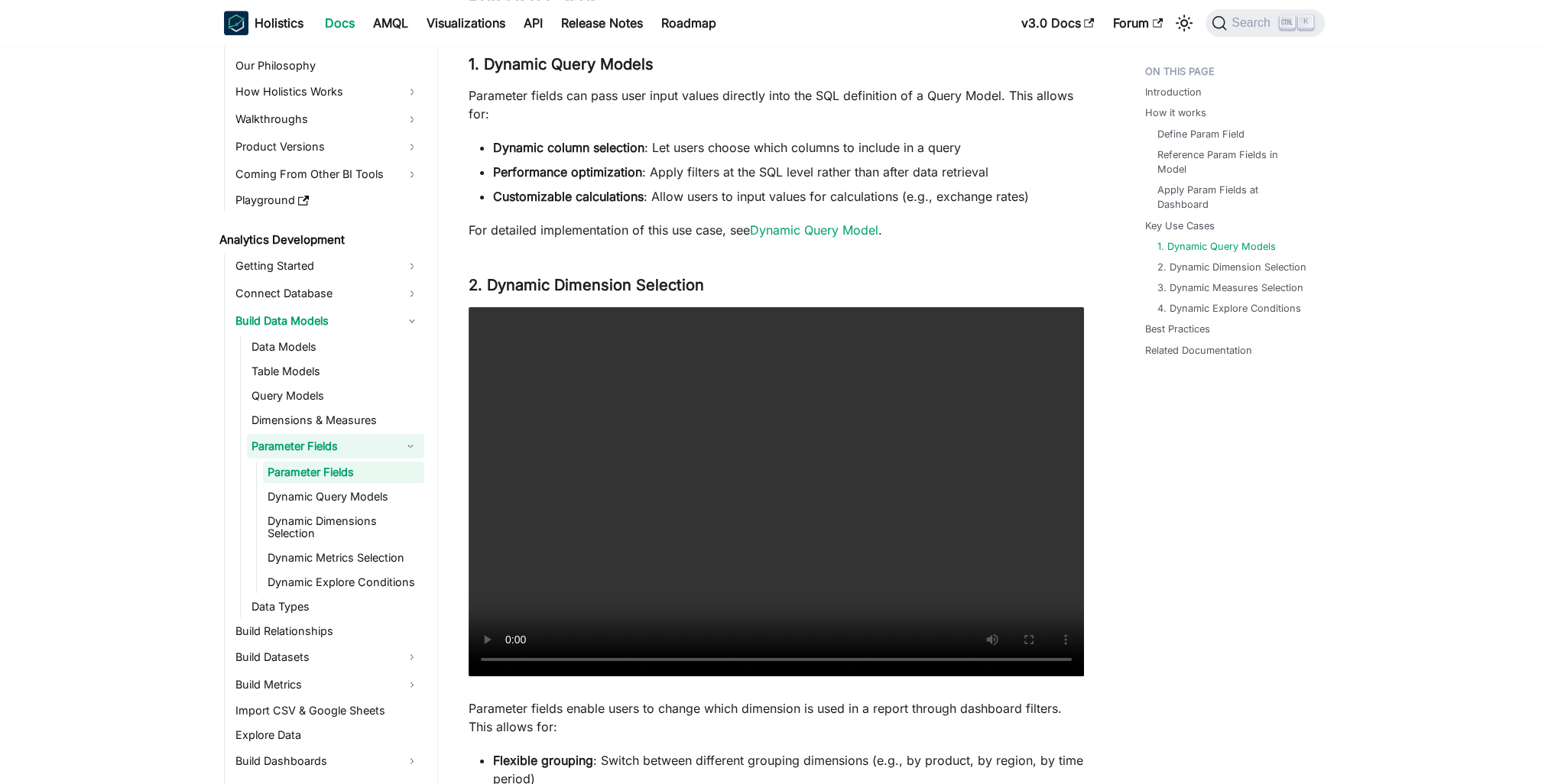
drag, startPoint x: 1297, startPoint y: 523, endPoint x: 1254, endPoint y: 512, distance: 44.4
click at [1292, 522] on div "Introduction How it works Define Param Field Reference Param Fields in Model Ap…" at bounding box center [1227, 35] width 226 height 4301
click at [309, 578] on link "Dynamic Explore Conditions" at bounding box center [344, 582] width 162 height 22
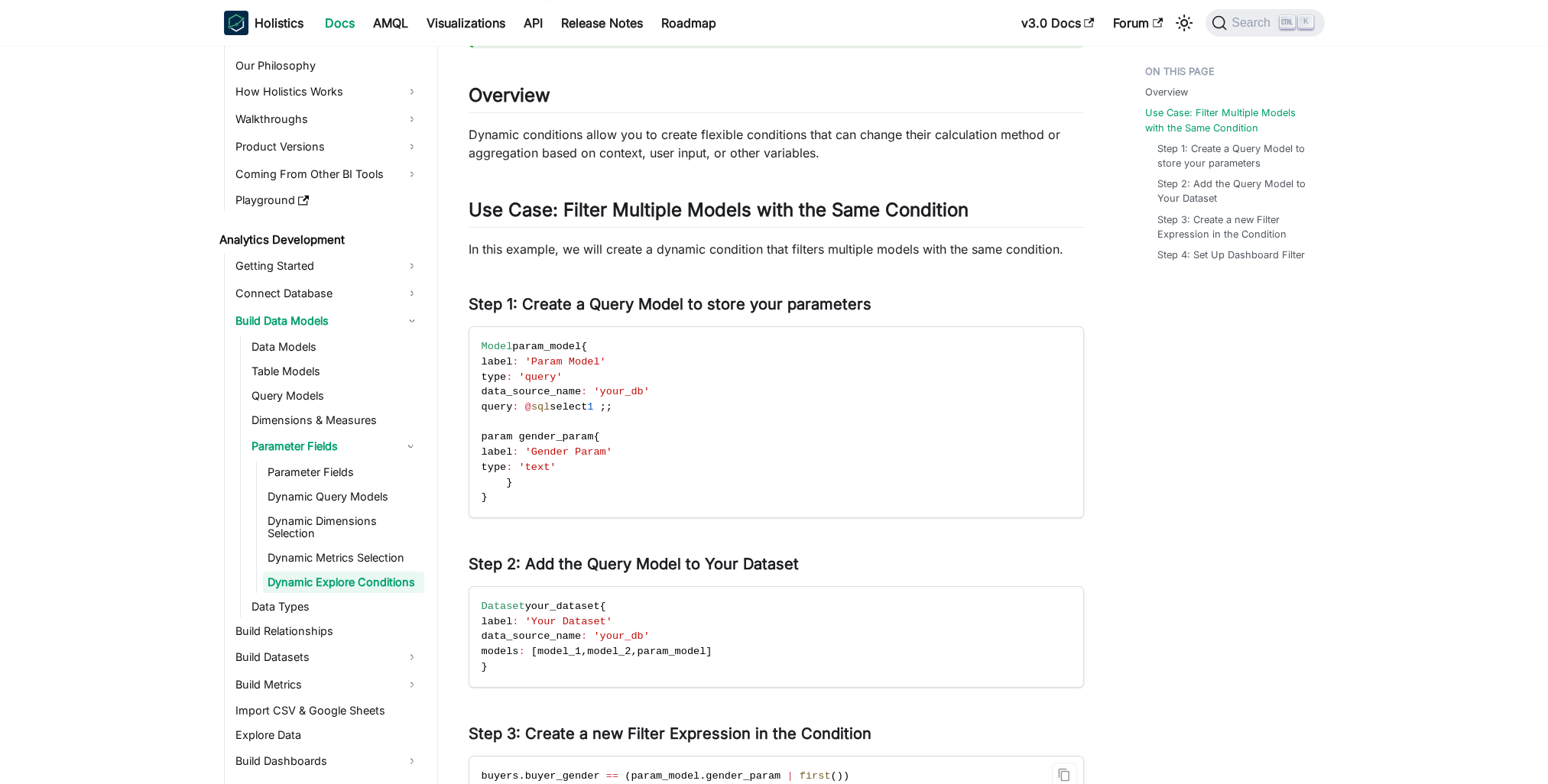
scroll to position [547, 0]
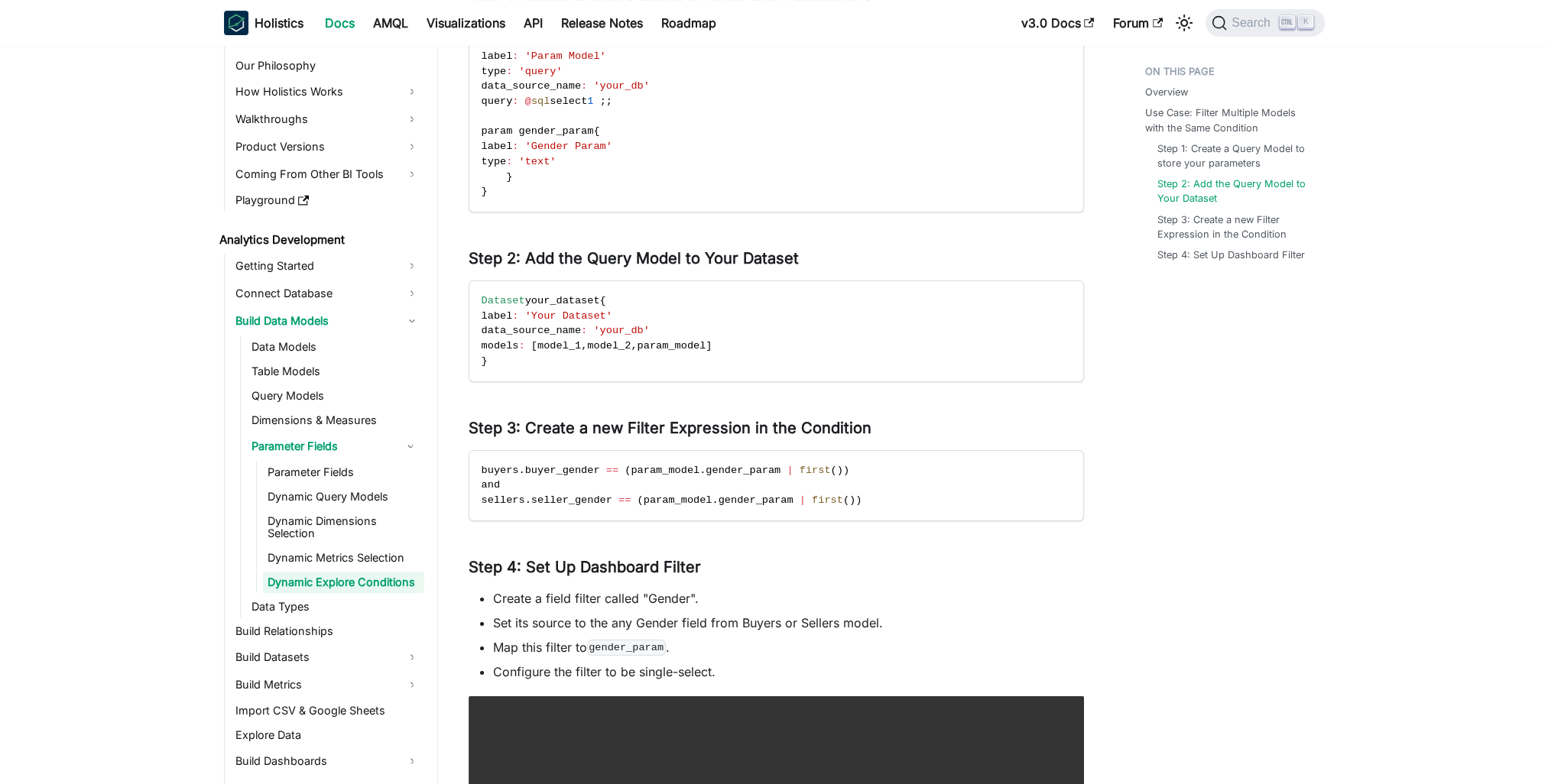
click at [1357, 521] on main "Analytics Development Build Data Models Parameter Fields Dynamic Explore Condit…" at bounding box center [993, 362] width 1111 height 1726
click at [884, 424] on link "​" at bounding box center [879, 428] width 16 height 18
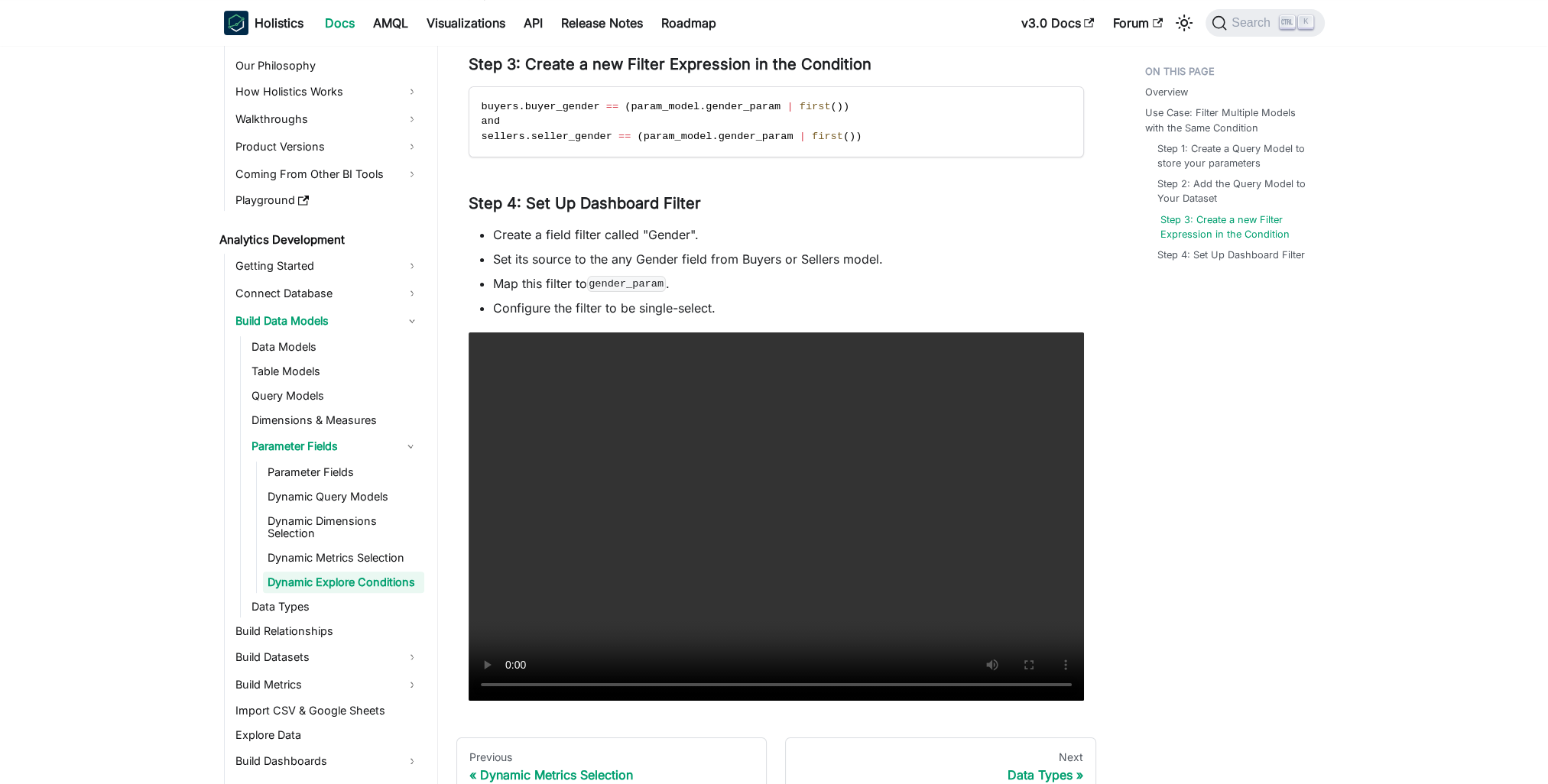
click at [1249, 217] on link "Step 3: Create a new Filter Expression in the Condition" at bounding box center [1236, 227] width 152 height 29
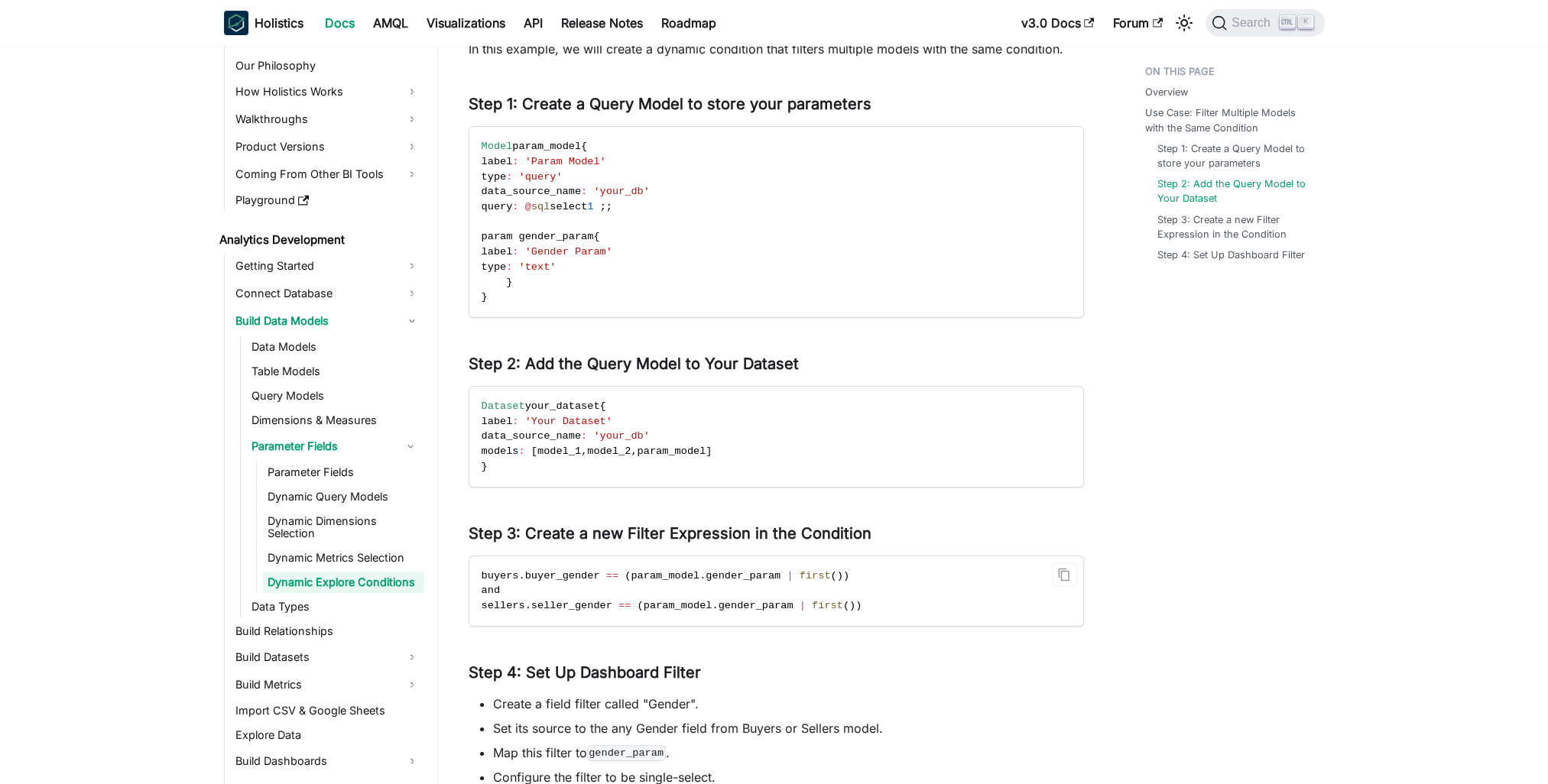
scroll to position [606, 0]
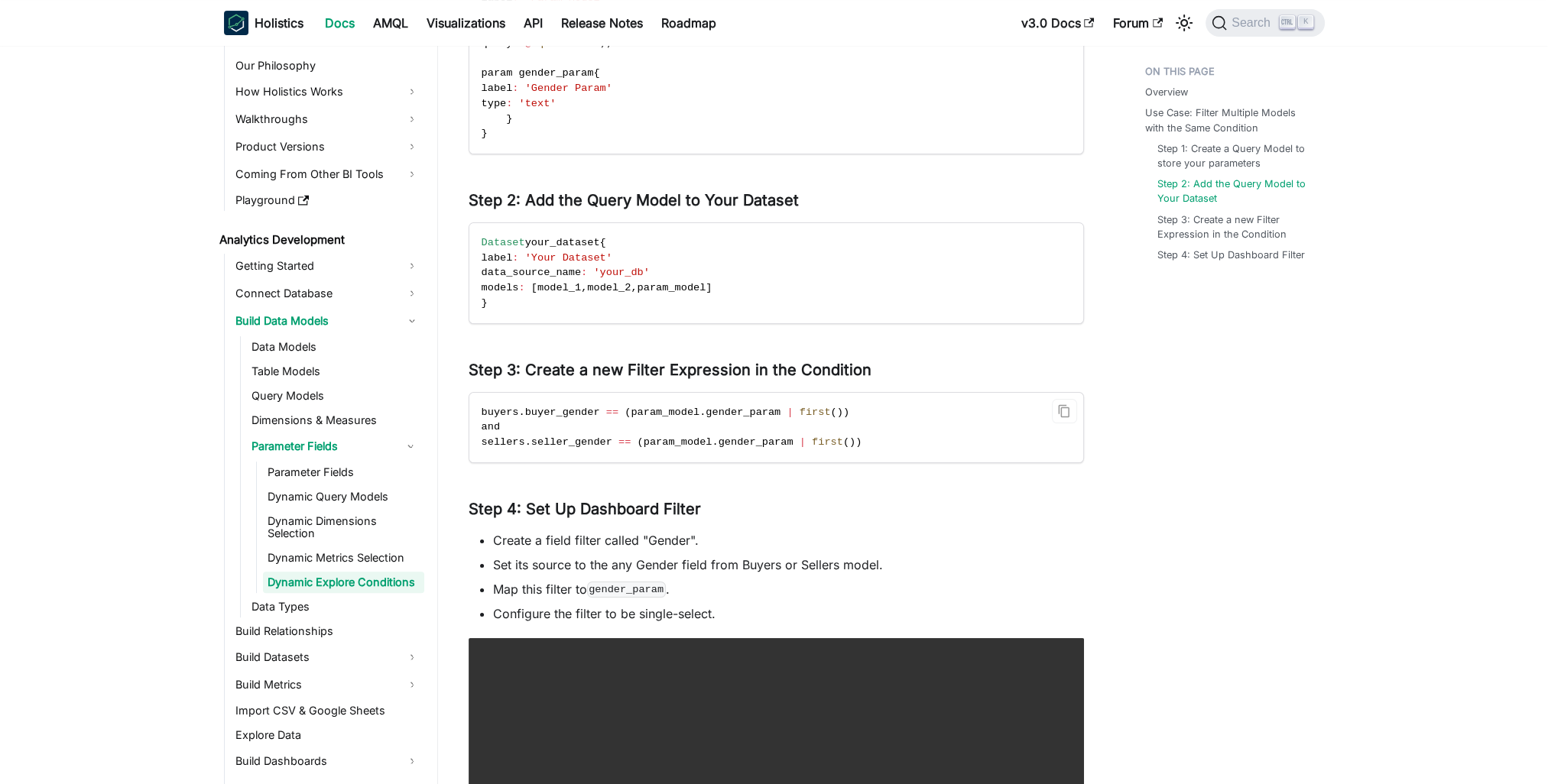
click at [882, 418] on code "buyers . buyer_gender == ( param_model . gender_param | first ( ) ) and sellers…" at bounding box center [775, 427] width 611 height 69
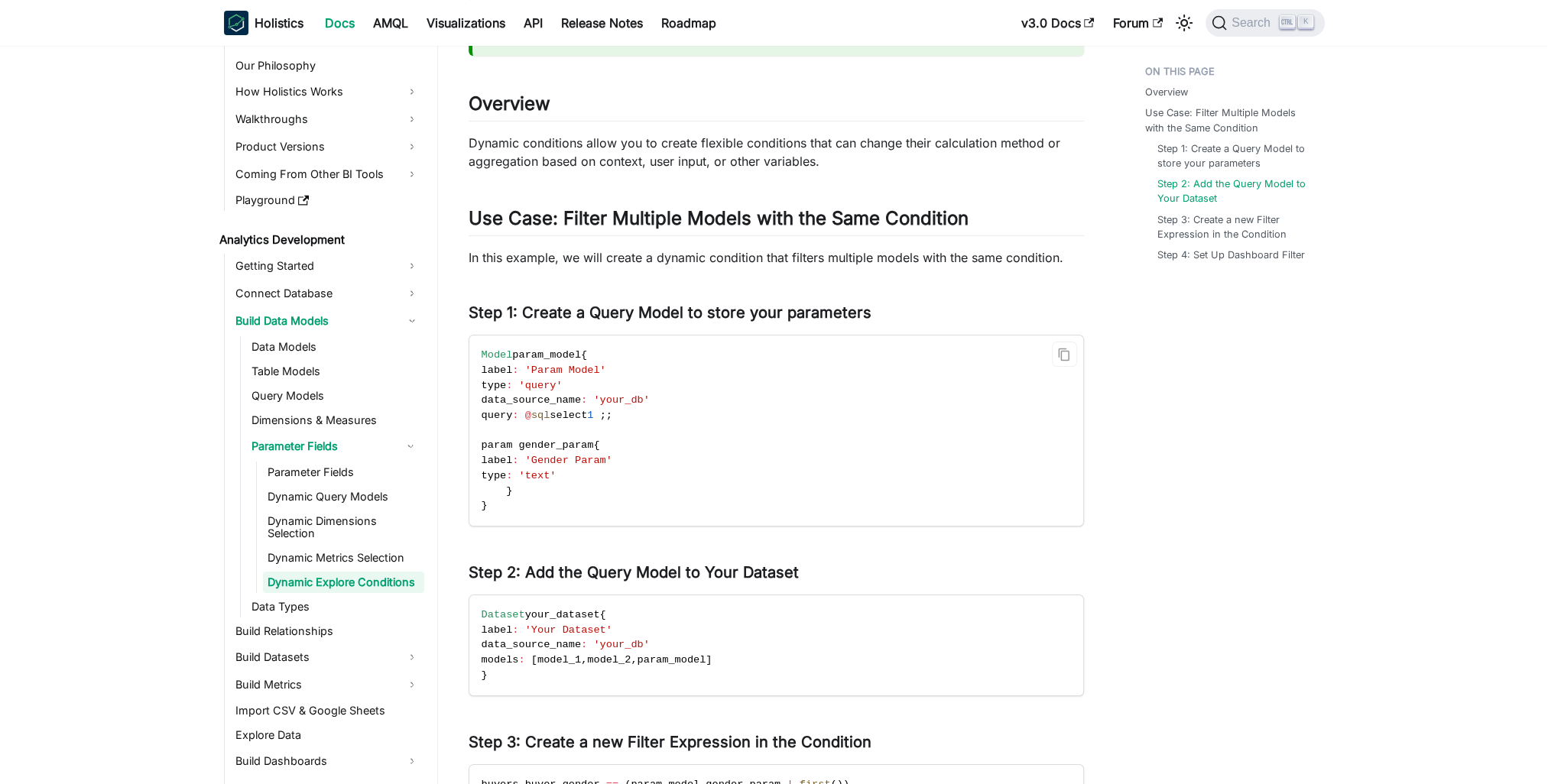
scroll to position [688, 0]
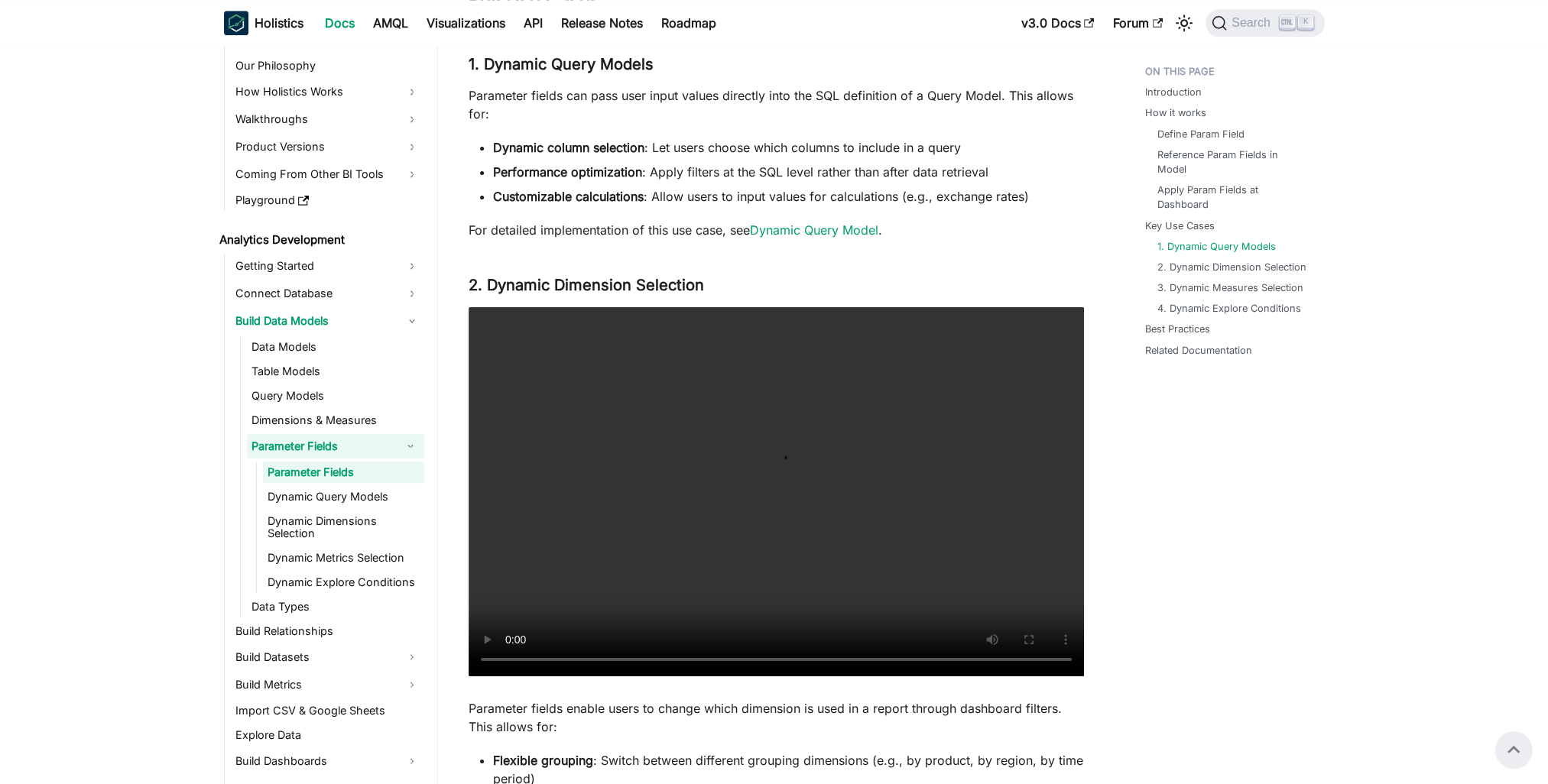
scroll to position [1791, 0]
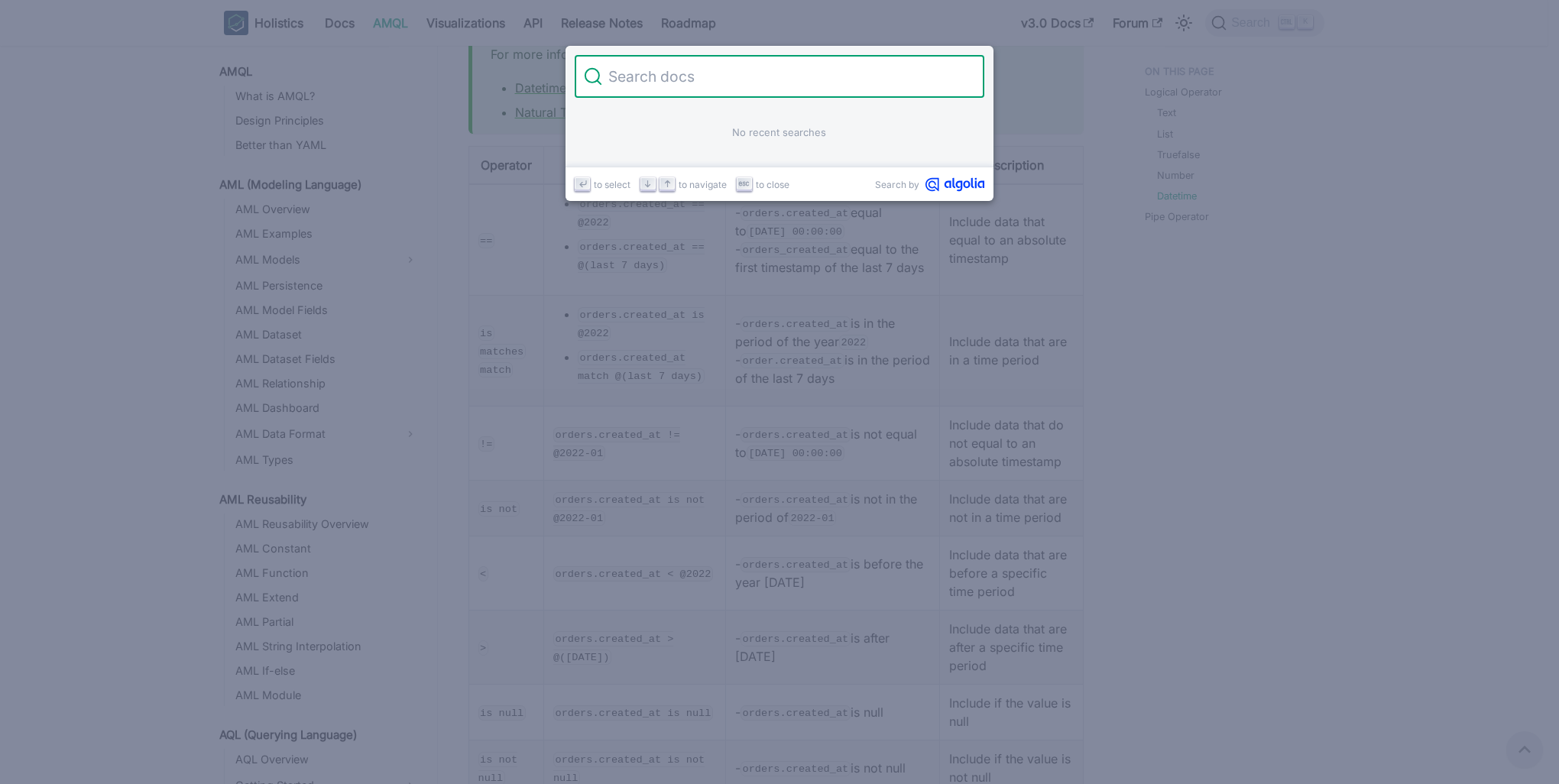
scroll to position [486, 0]
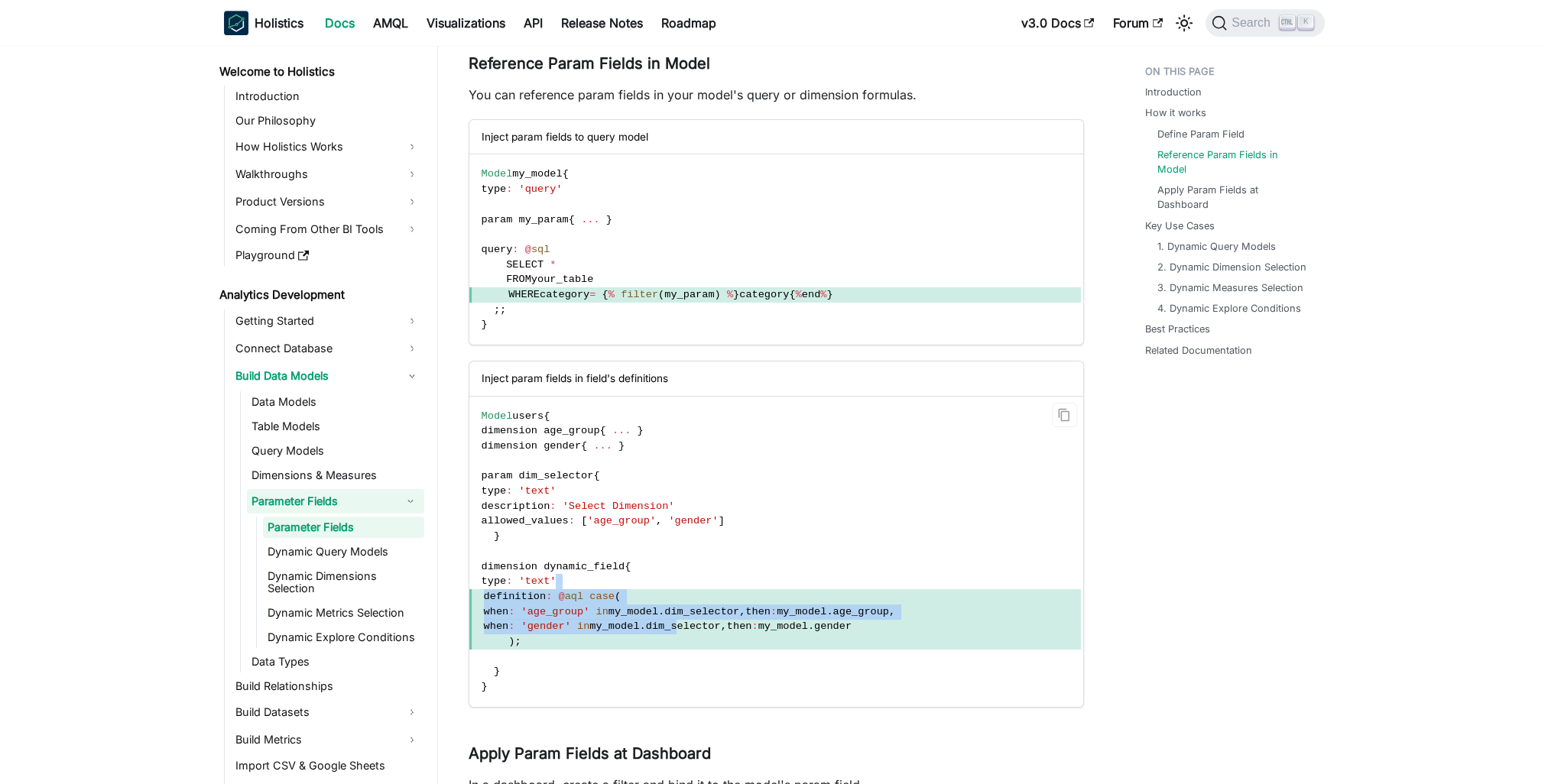
drag, startPoint x: 674, startPoint y: 592, endPoint x: 697, endPoint y: 630, distance: 44.4
click at [697, 630] on code "Model users { dimension age_group { ... } dimension gender { ... } param dim_se…" at bounding box center [775, 551] width 611 height 310
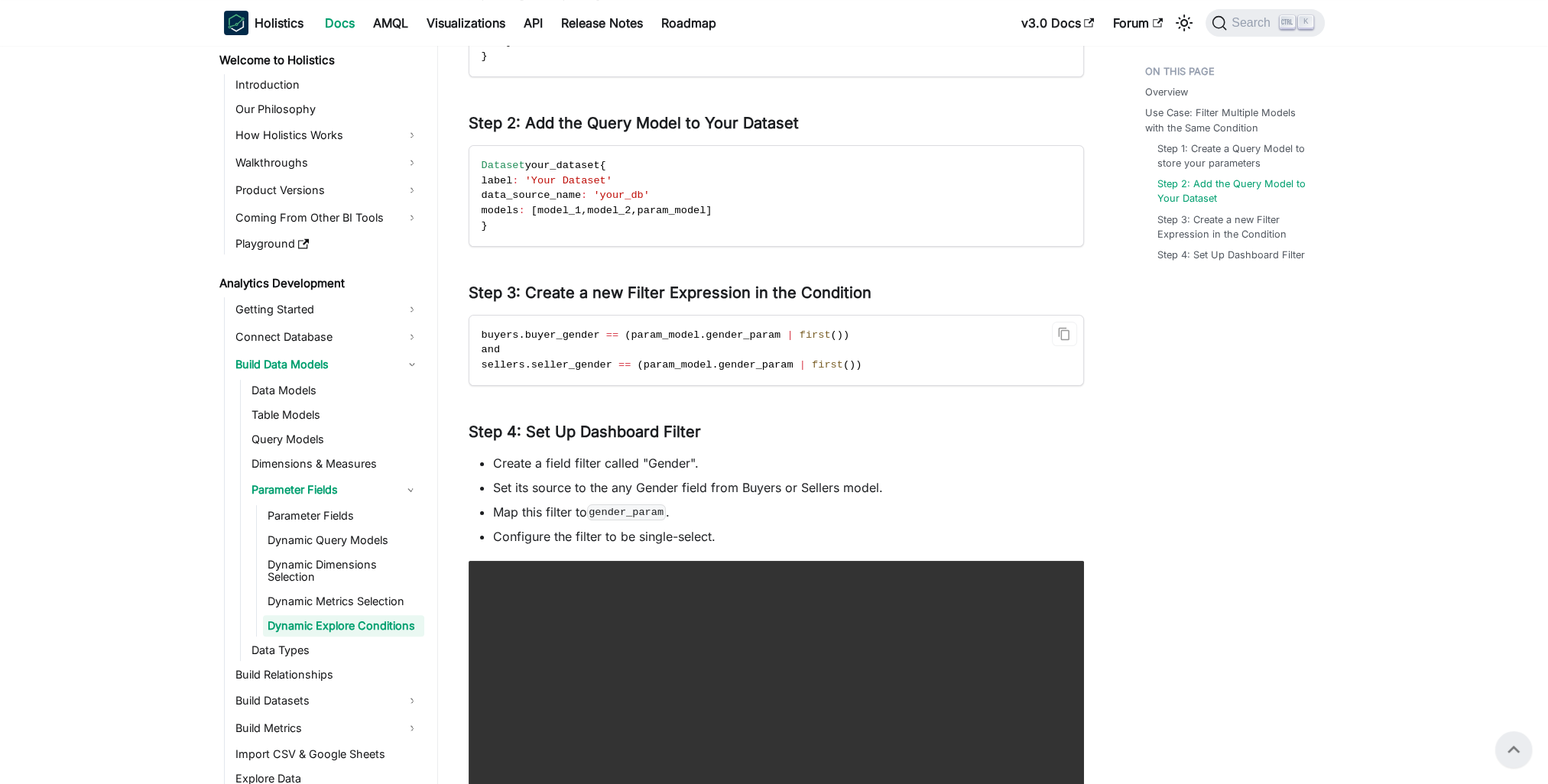
scroll to position [682, 0]
drag, startPoint x: 1350, startPoint y: 512, endPoint x: 1302, endPoint y: 529, distance: 50.9
click at [1344, 513] on main "Analytics Development Build Data Models Parameter Fields Dynamic Explore Condit…" at bounding box center [993, 228] width 1111 height 1726
